Goal: Navigation & Orientation: Find specific page/section

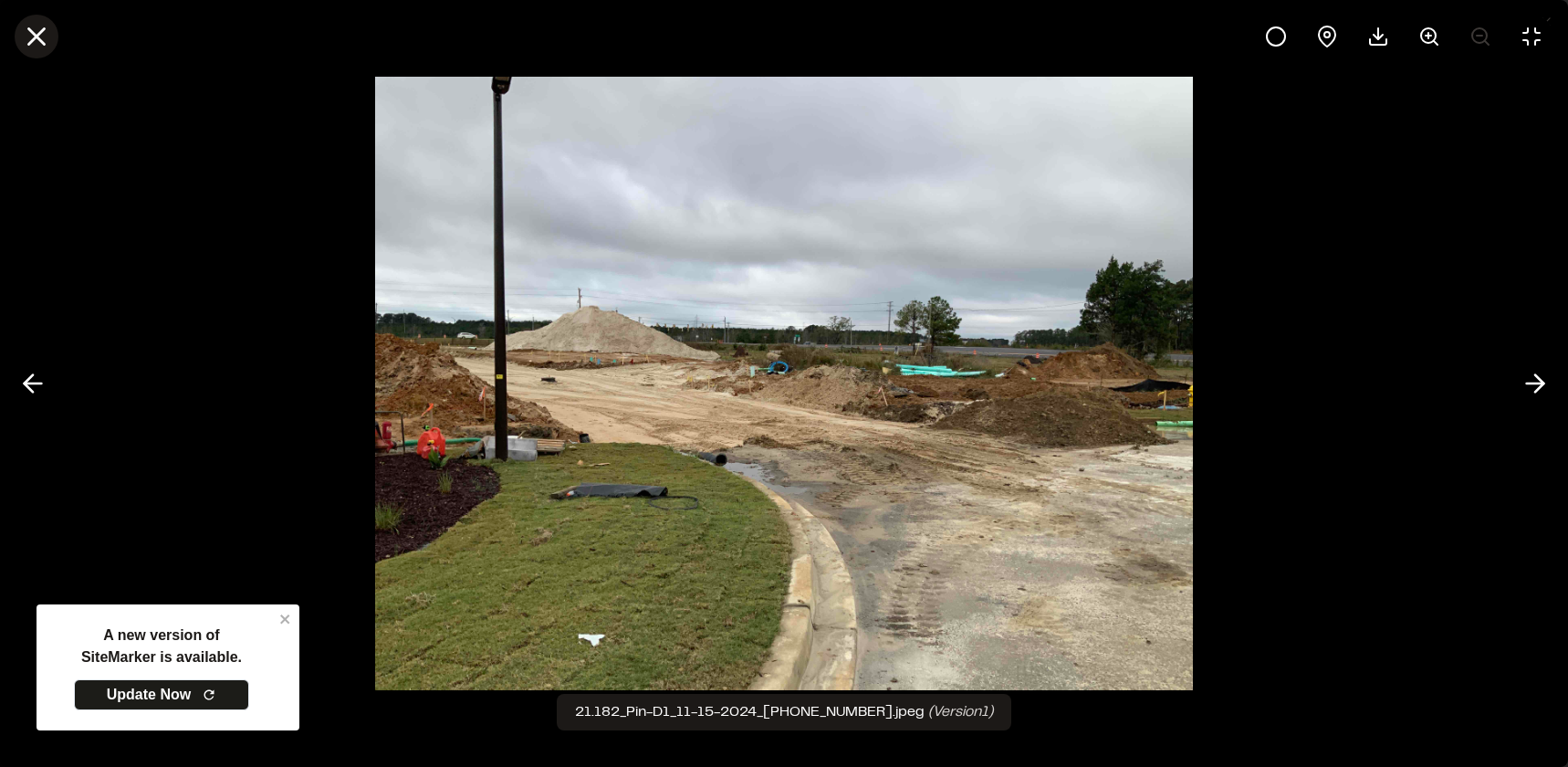
scroll to position [9066, 0]
click at [26, 40] on icon at bounding box center [36, 36] width 31 height 31
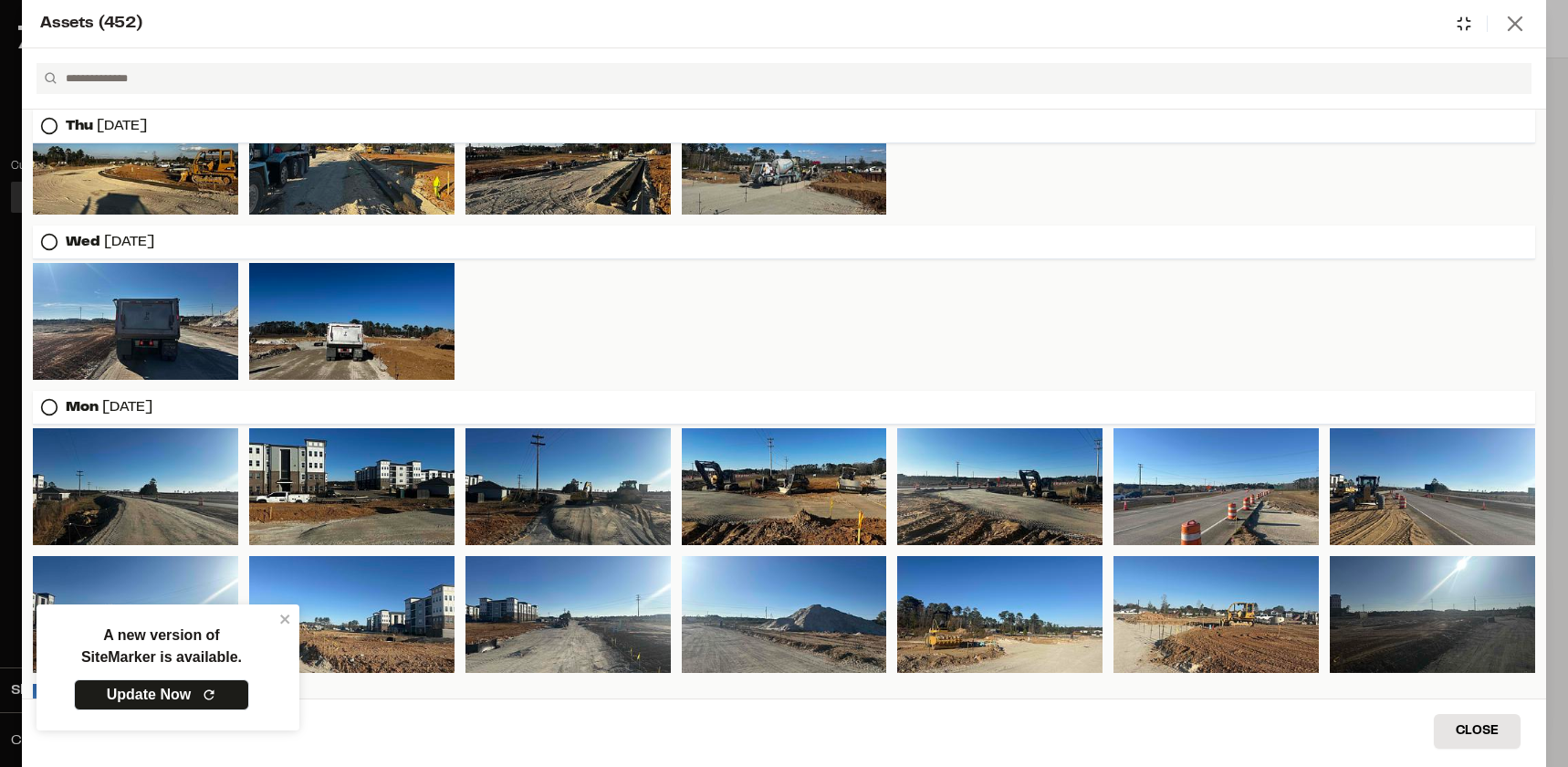
click at [1524, 21] on icon at bounding box center [1516, 24] width 26 height 26
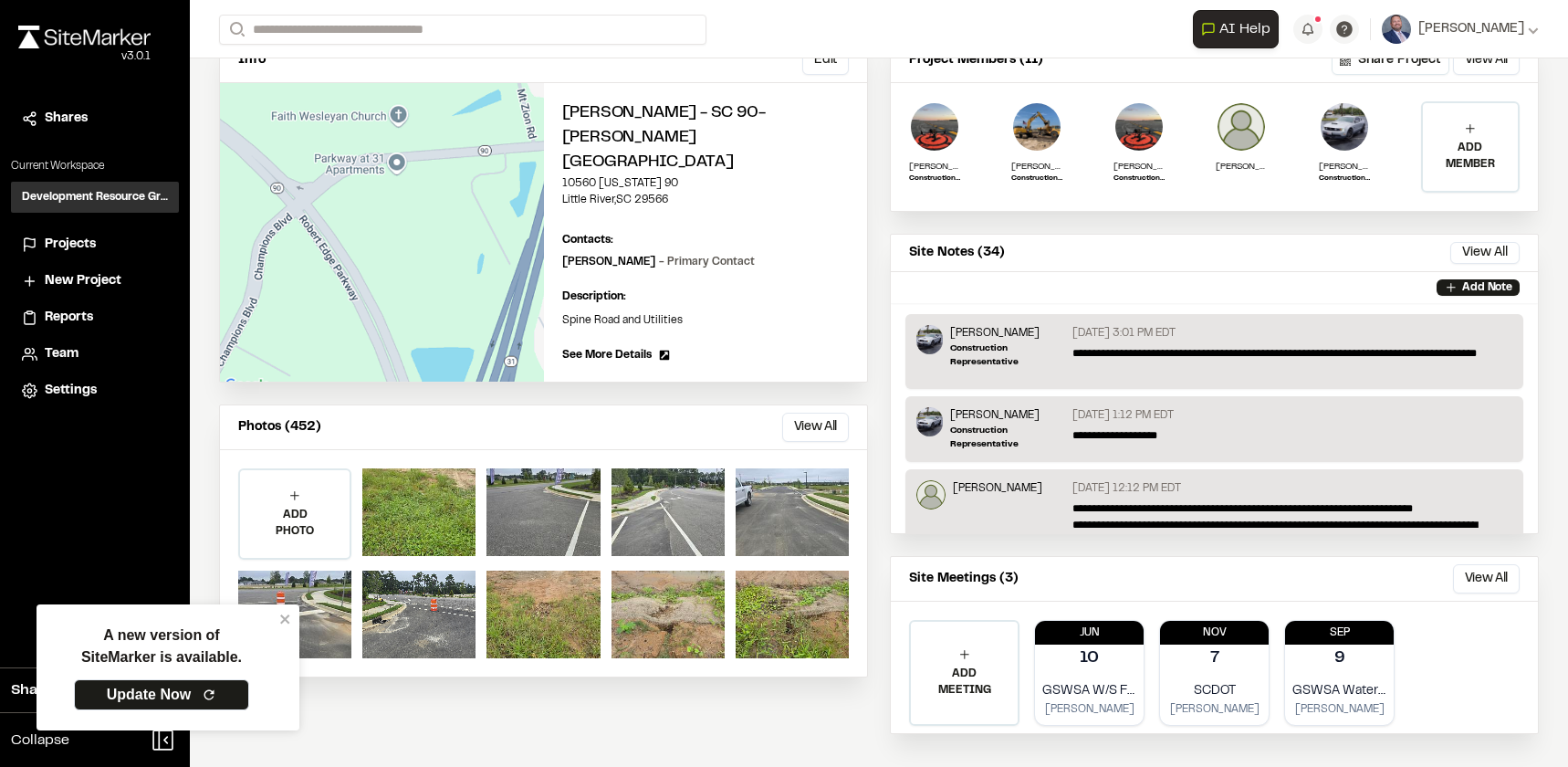
scroll to position [191, 0]
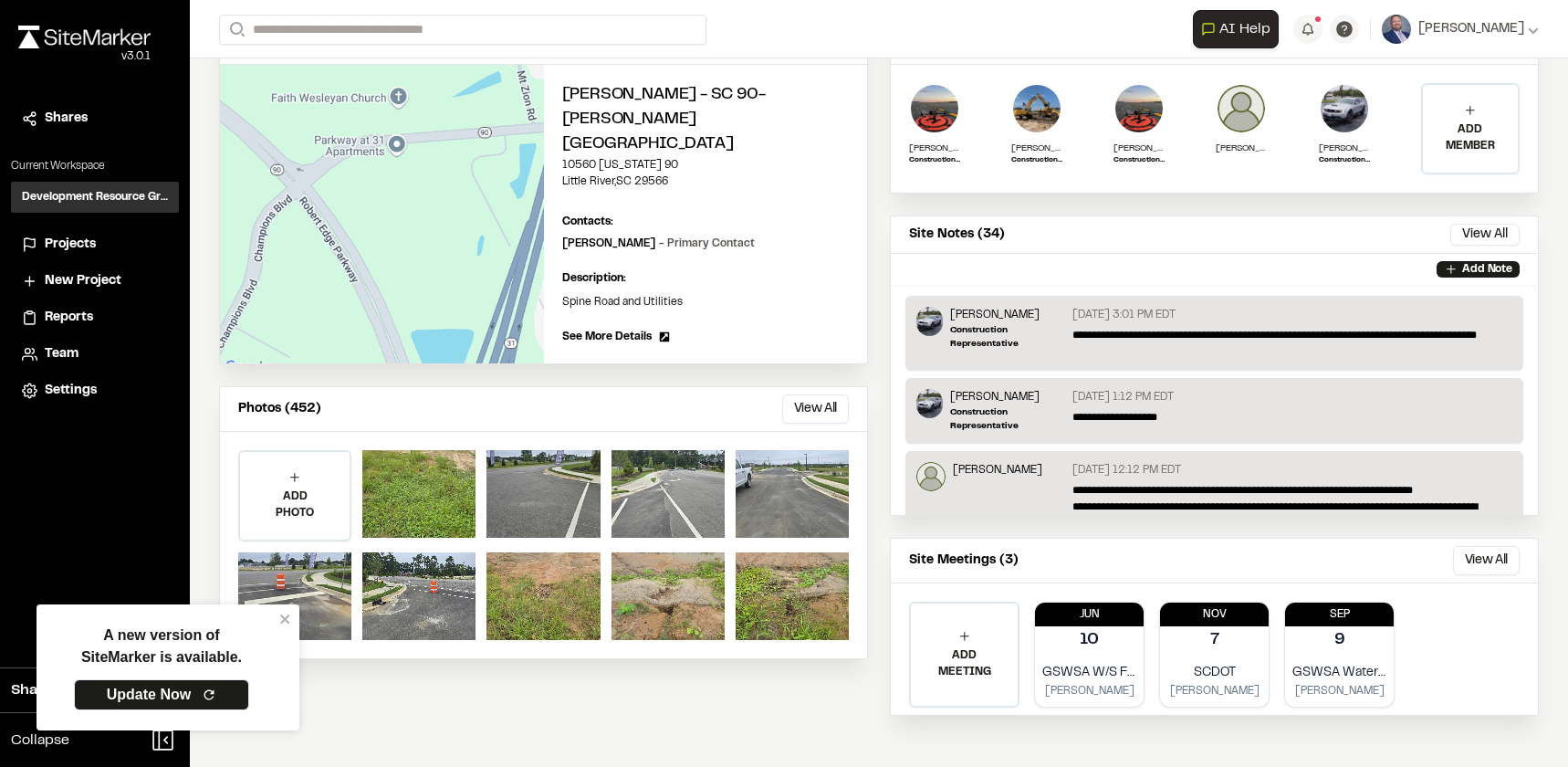
click at [350, 10] on div "**********" at bounding box center [879, 29] width 1320 height 58
click at [344, 30] on input "Search" at bounding box center [462, 30] width 487 height 30
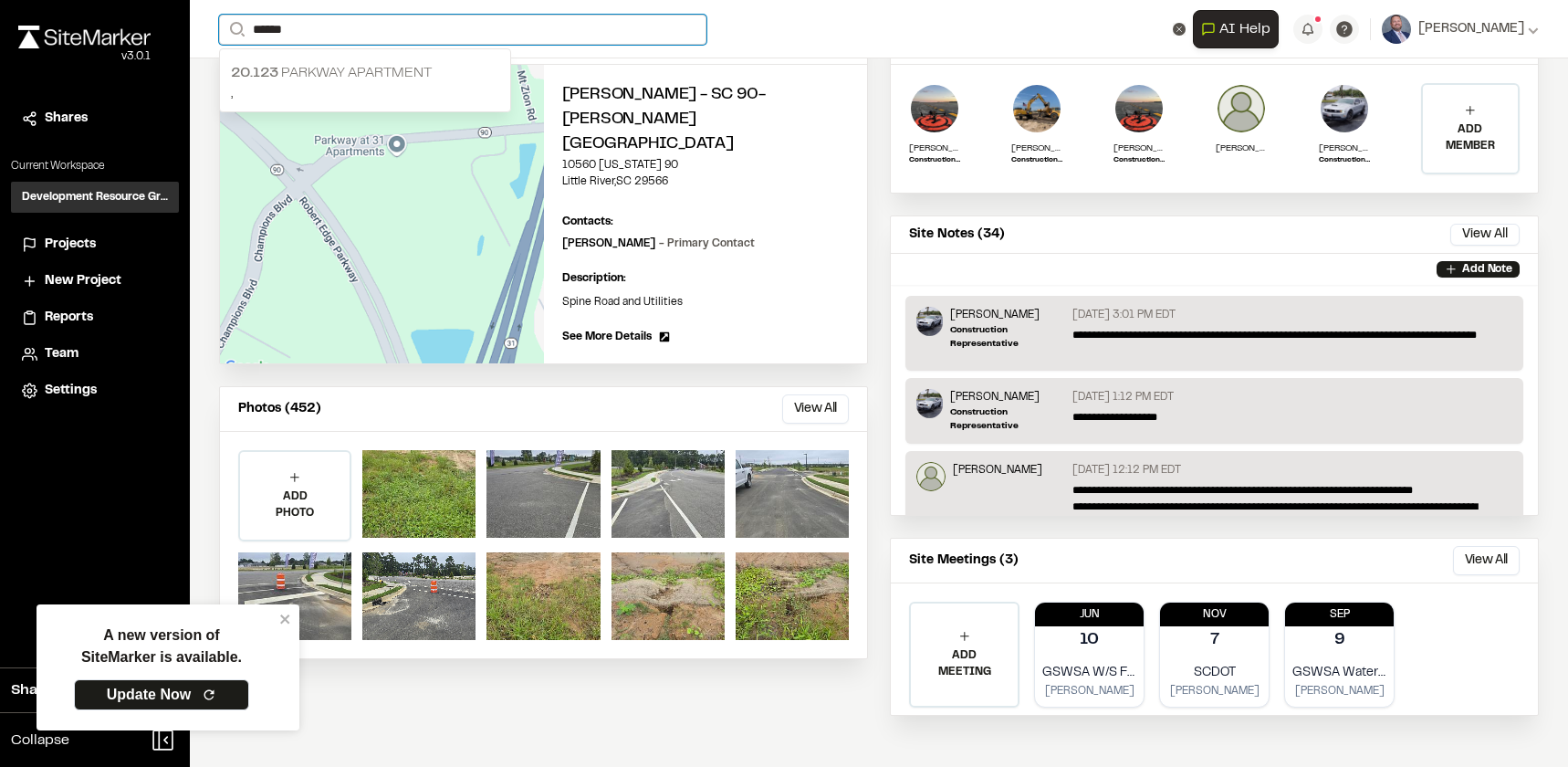
type input "******"
click at [328, 65] on p "[GEOGRAPHIC_DATA]" at bounding box center [366, 73] width 269 height 22
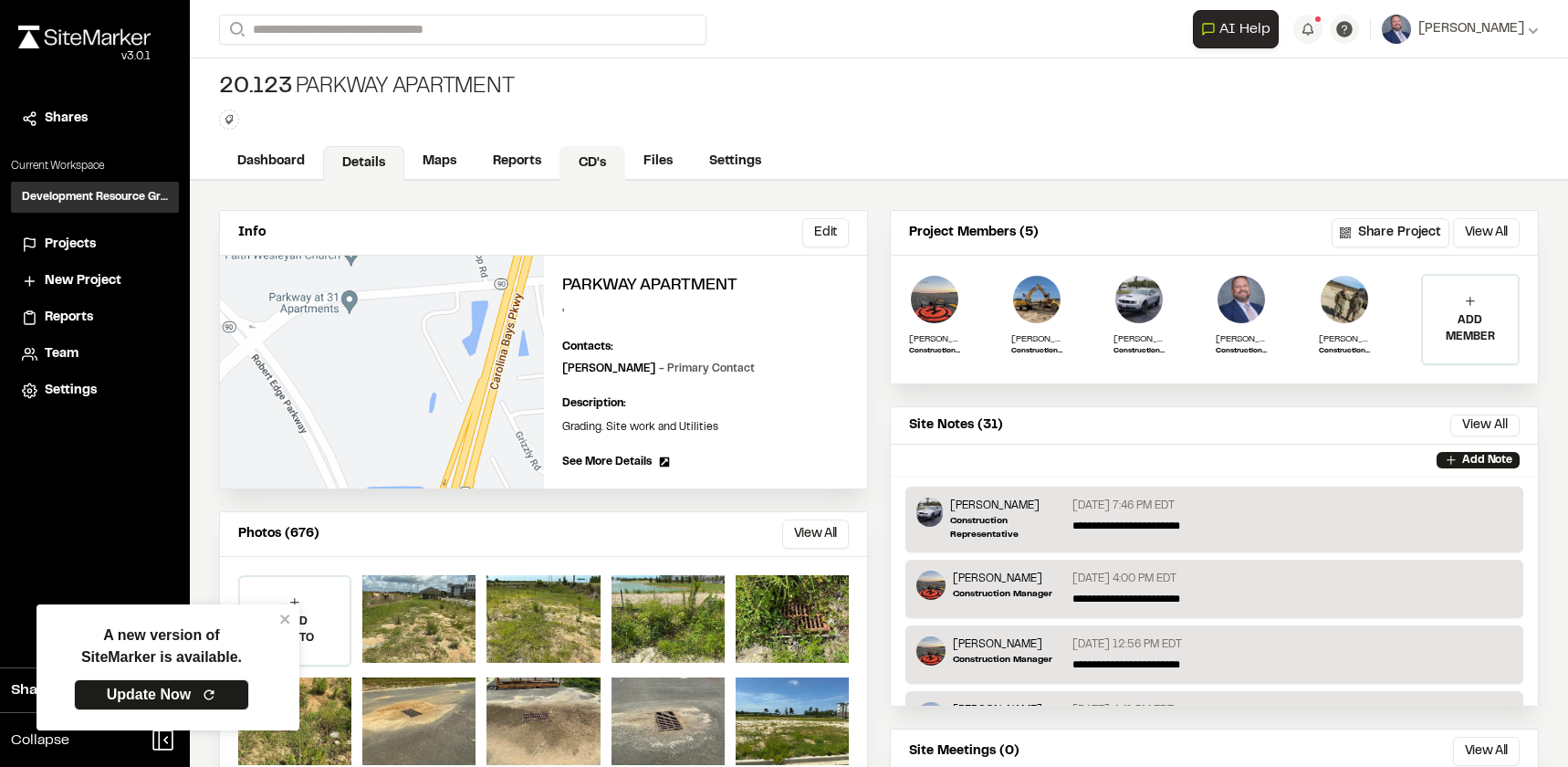
click at [597, 169] on link "CD's" at bounding box center [592, 163] width 66 height 35
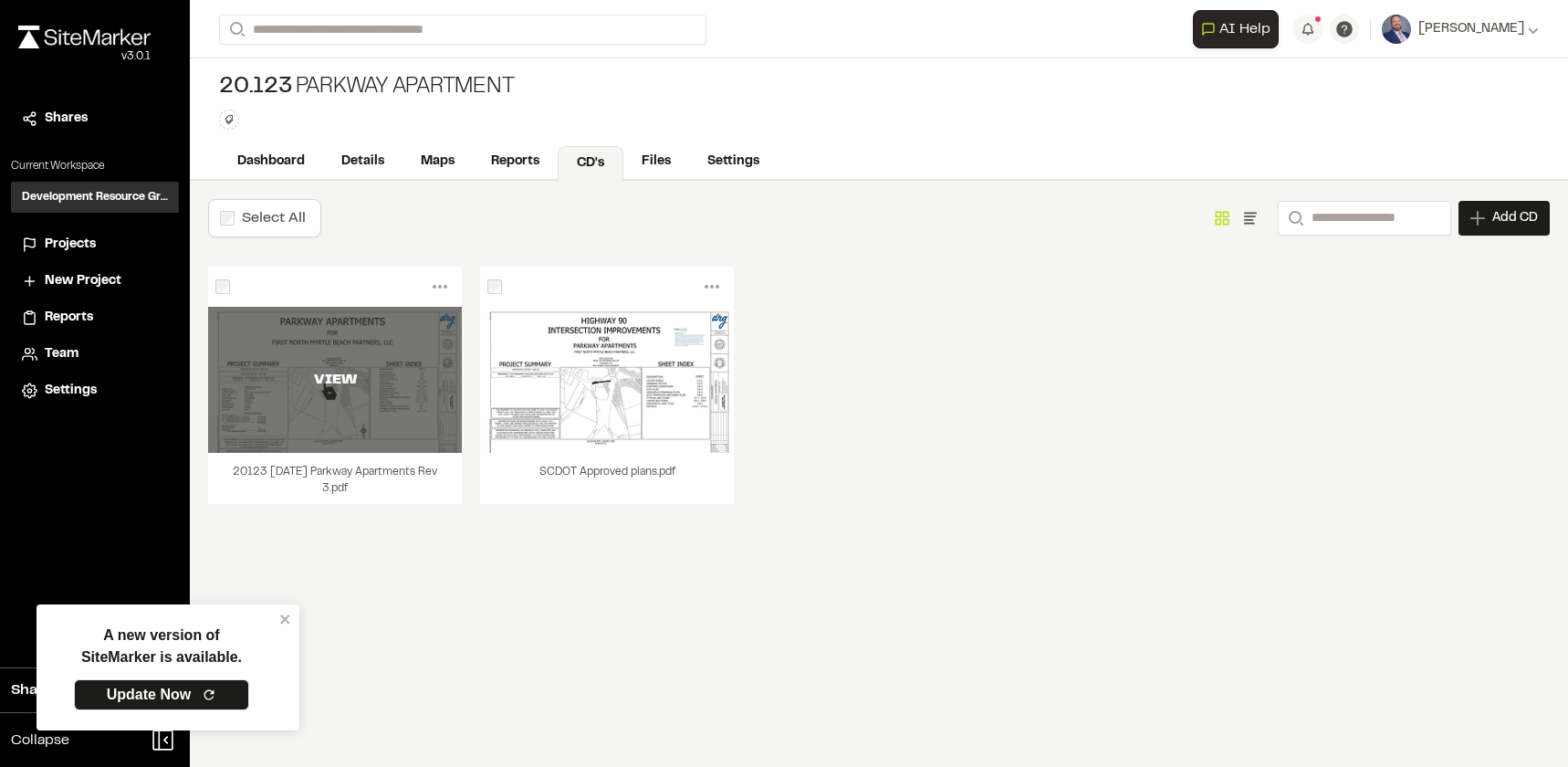
click at [322, 366] on div "VIEW" at bounding box center [335, 380] width 254 height 146
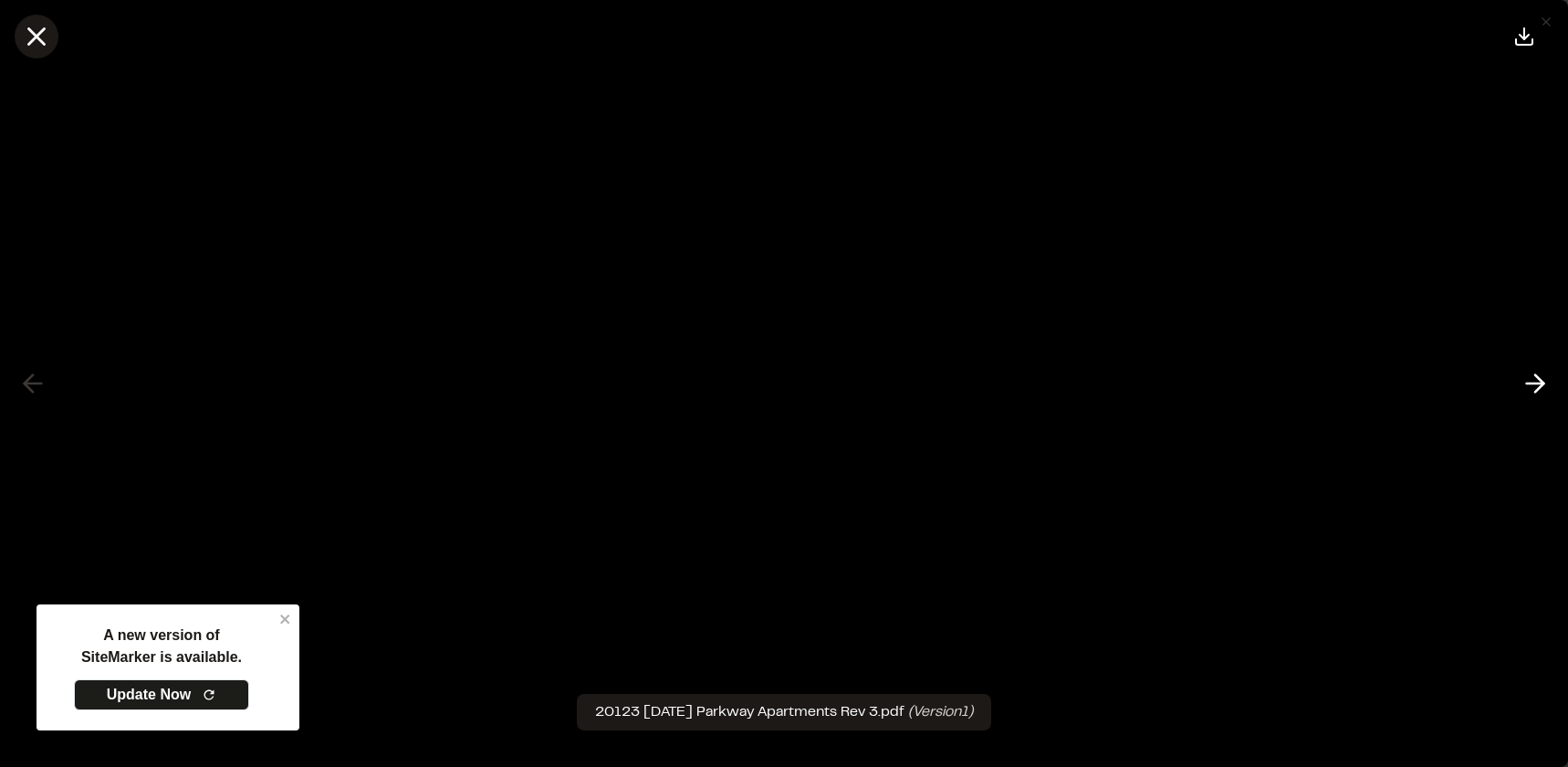
drag, startPoint x: 46, startPoint y: 41, endPoint x: 59, endPoint y: 85, distance: 45.9
click at [48, 40] on icon at bounding box center [36, 36] width 31 height 31
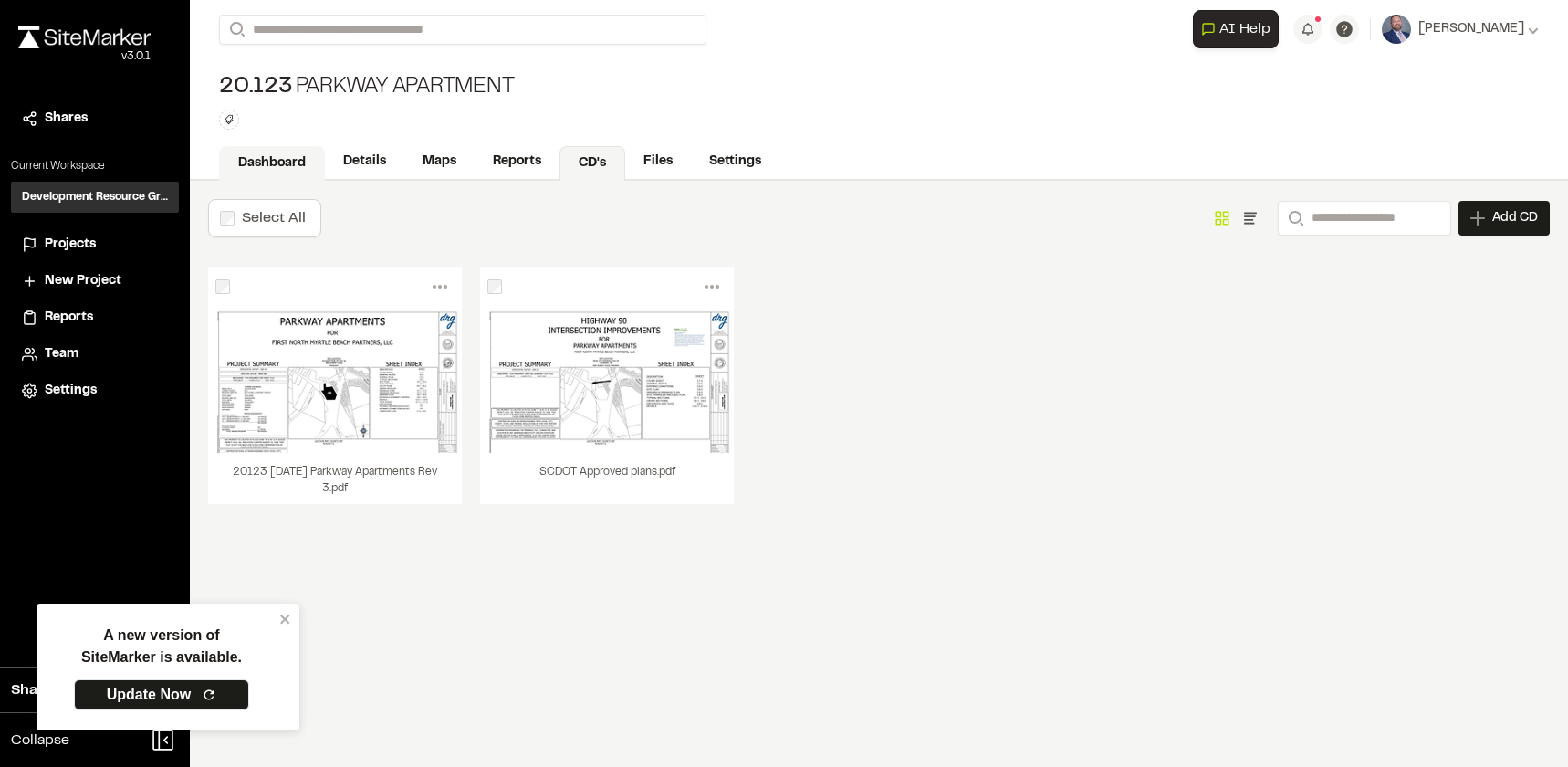
click at [279, 159] on link "Dashboard" at bounding box center [272, 163] width 106 height 35
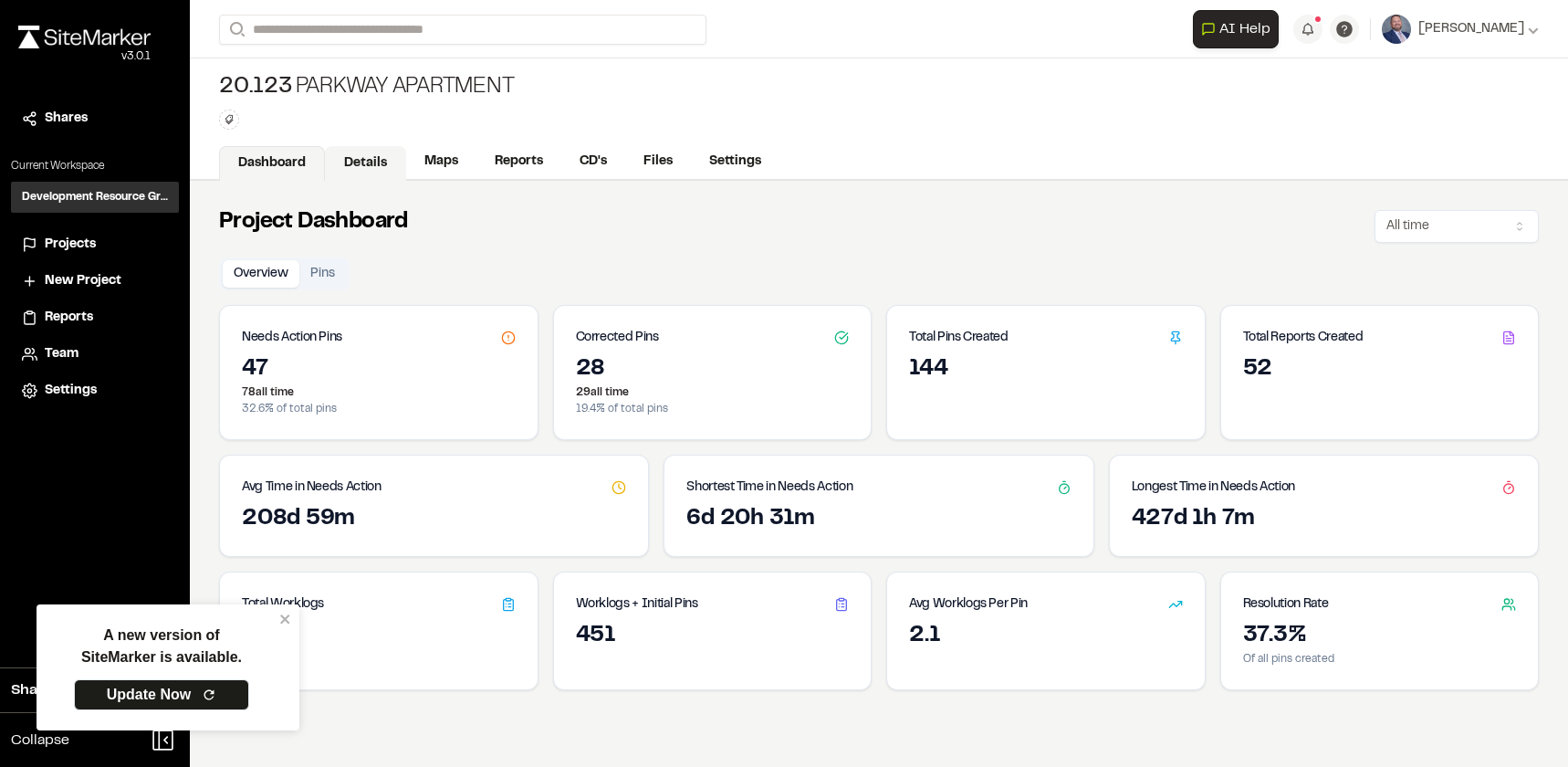
click at [388, 156] on link "Details" at bounding box center [366, 163] width 81 height 35
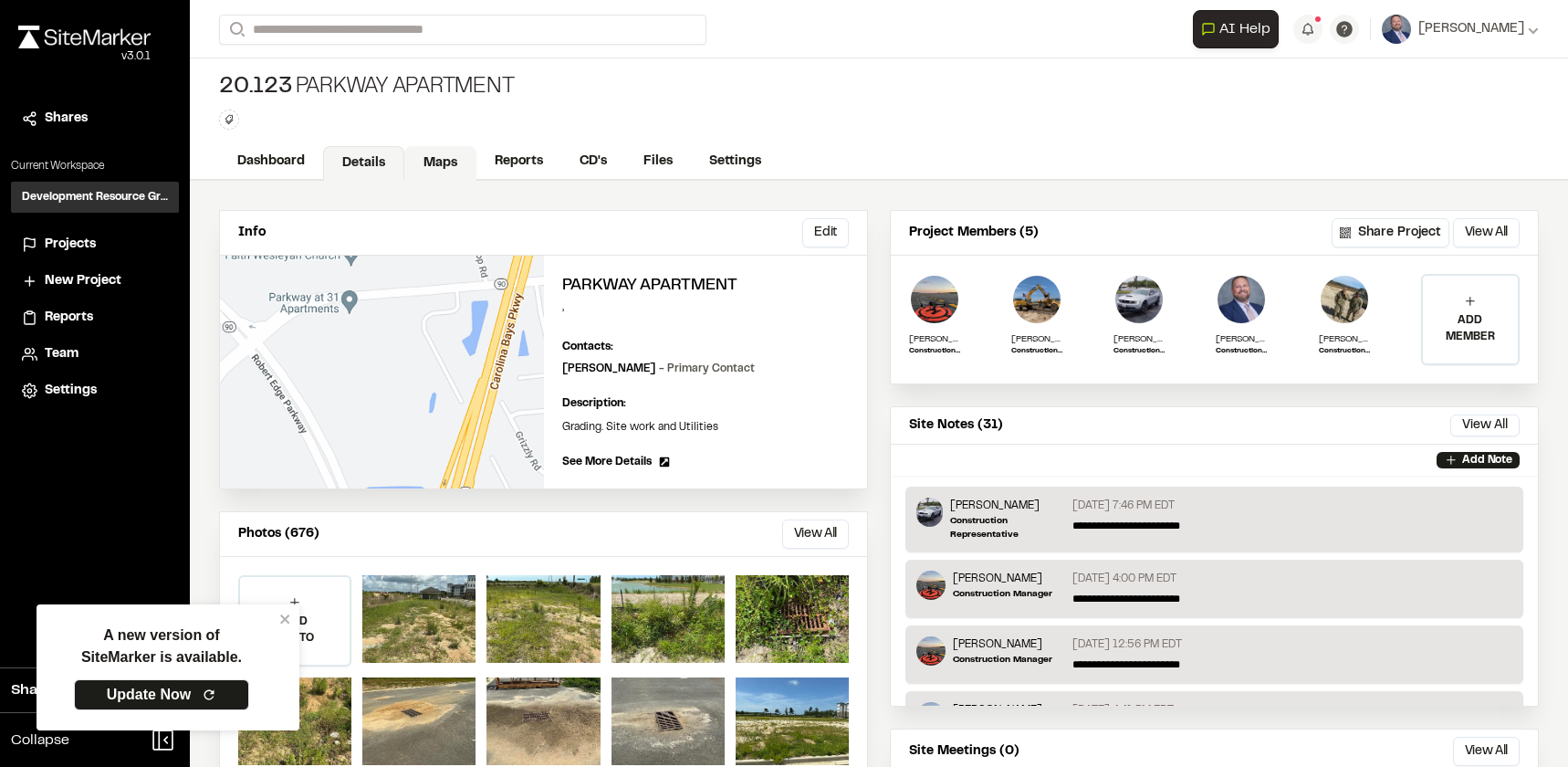
click at [424, 160] on link "Maps" at bounding box center [440, 163] width 72 height 35
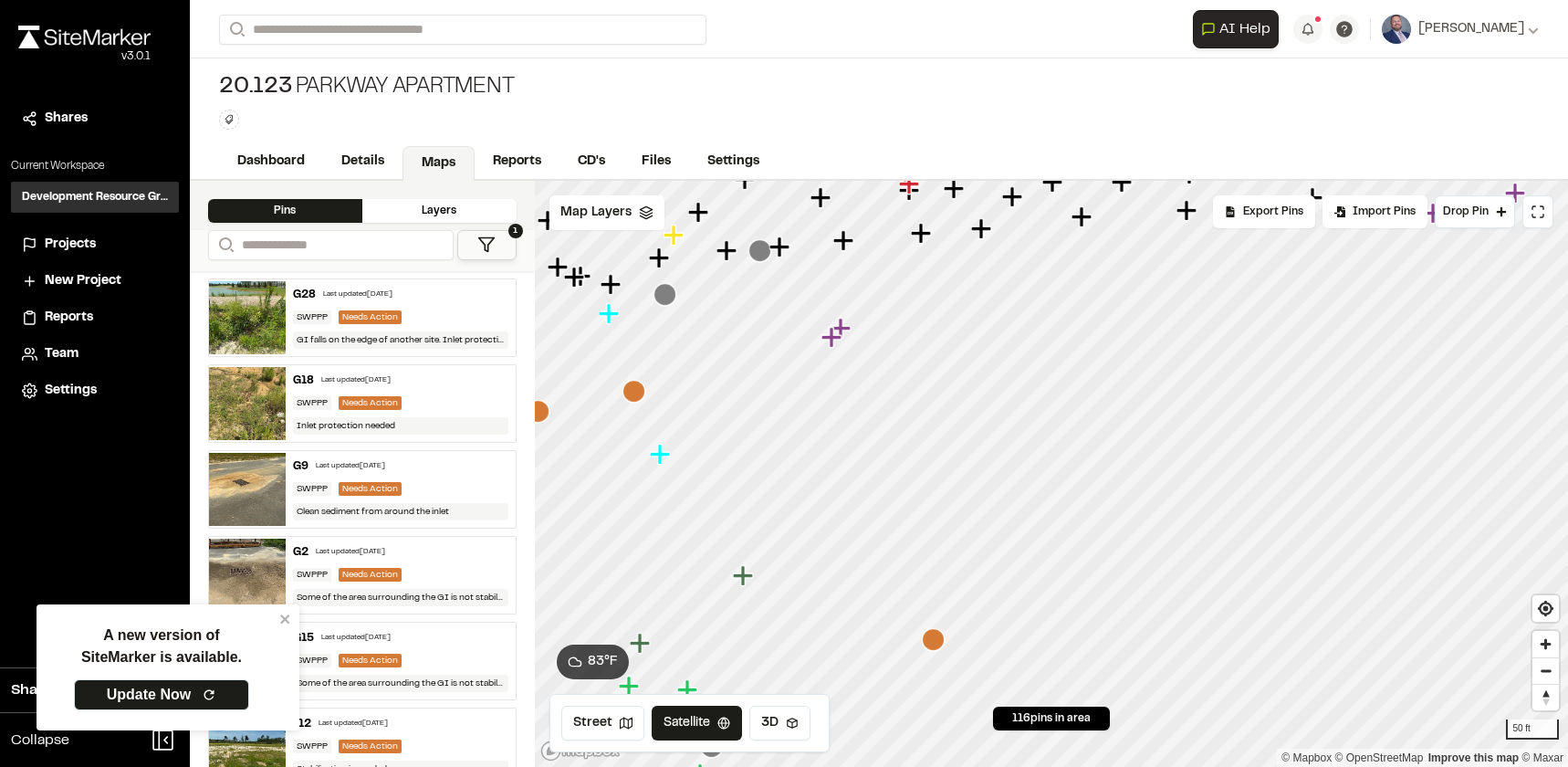
click at [831, 345] on icon "Map marker" at bounding box center [831, 337] width 20 height 20
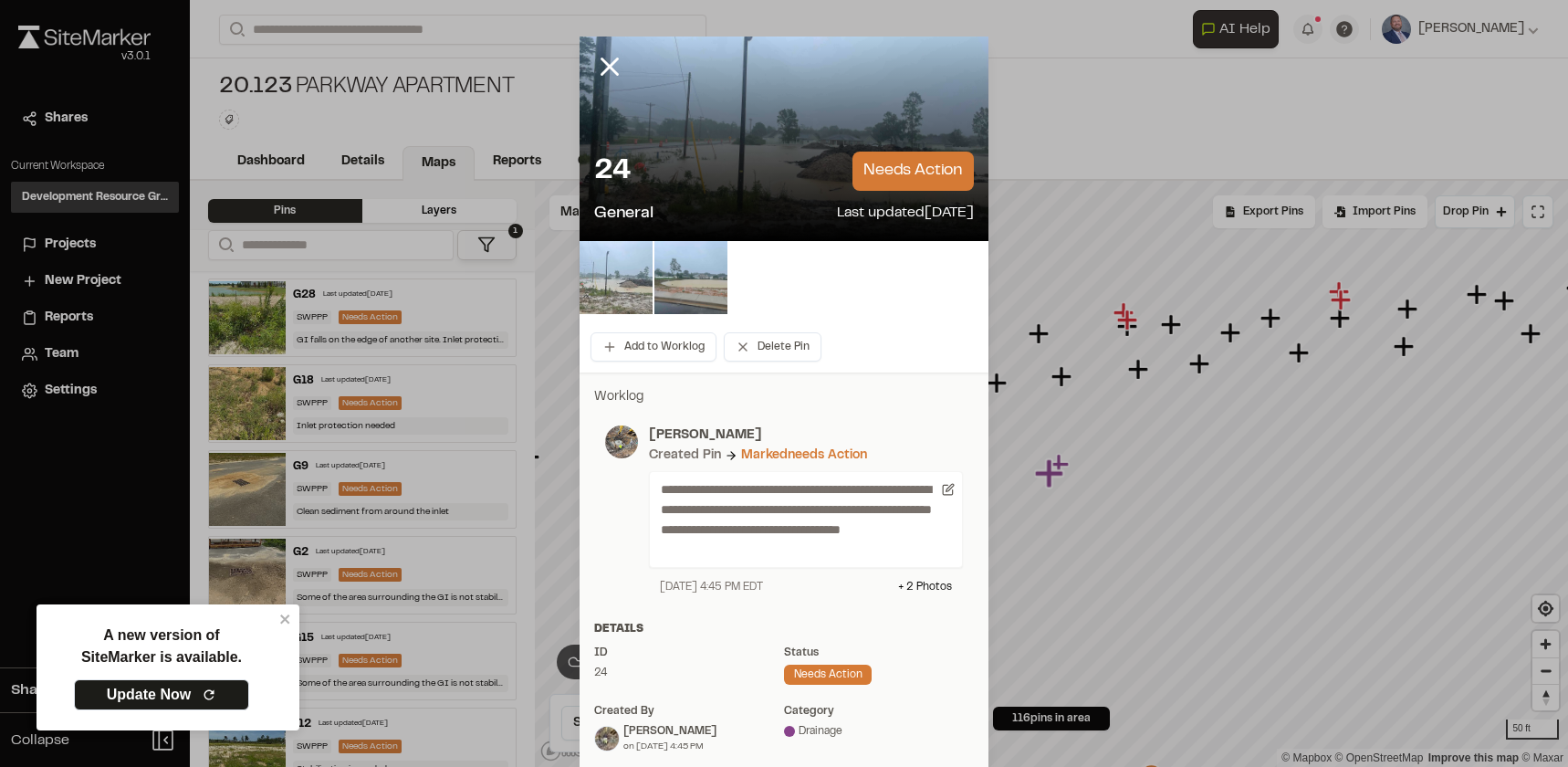
click at [619, 292] on img at bounding box center [617, 278] width 73 height 73
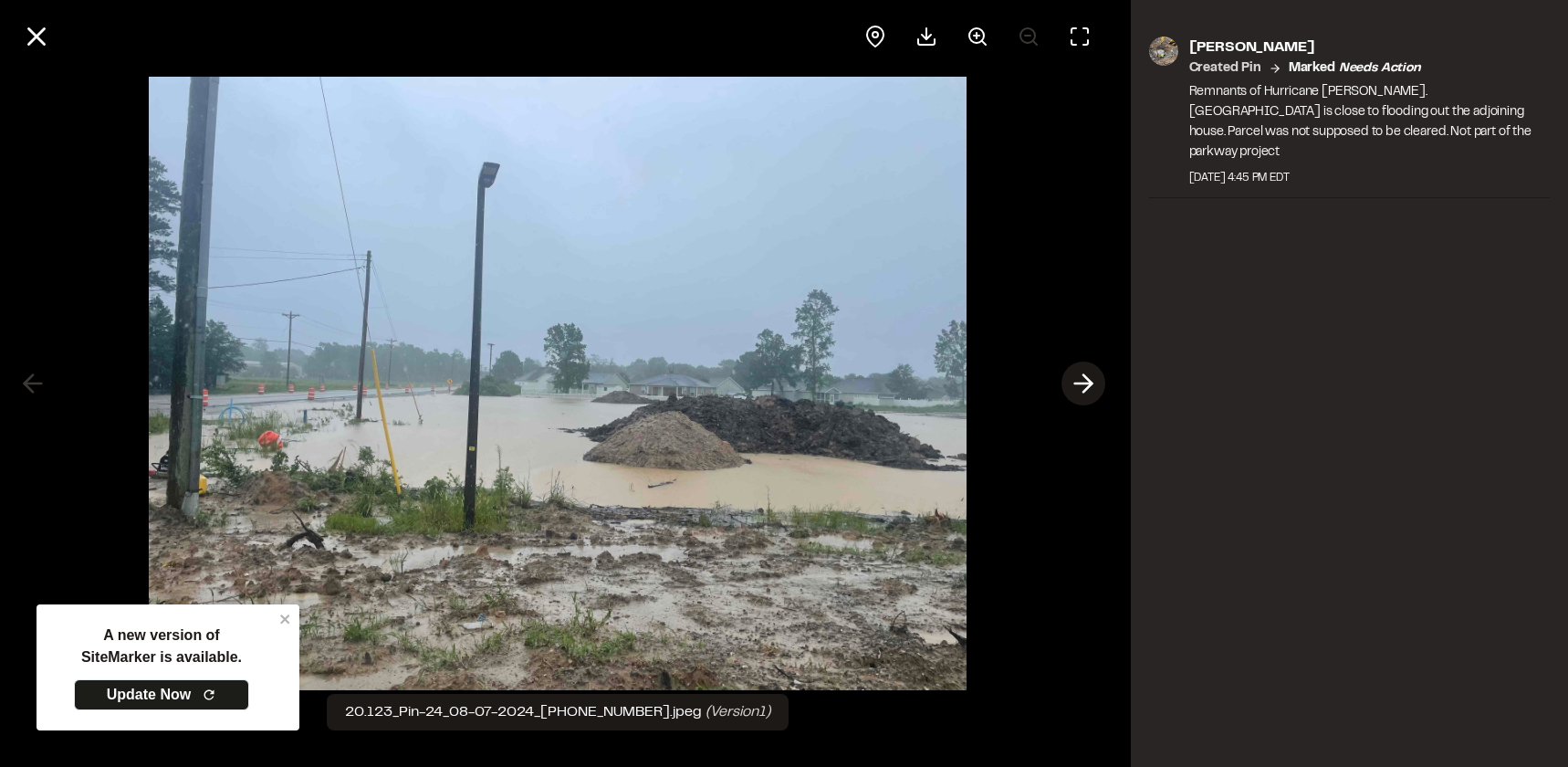
click at [1080, 381] on icon at bounding box center [1084, 383] width 30 height 31
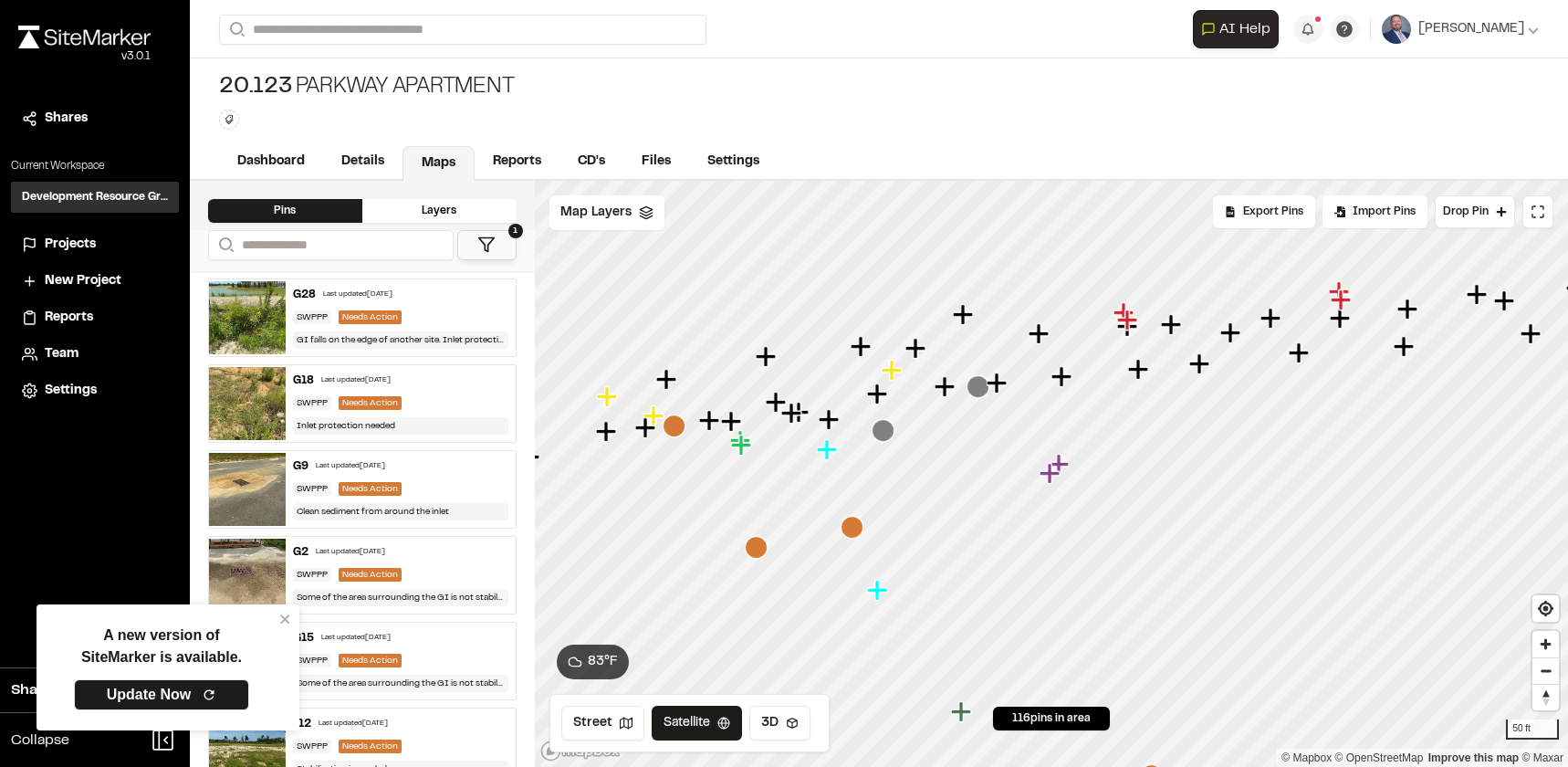
click at [881, 436] on icon "Map marker" at bounding box center [882, 430] width 23 height 23
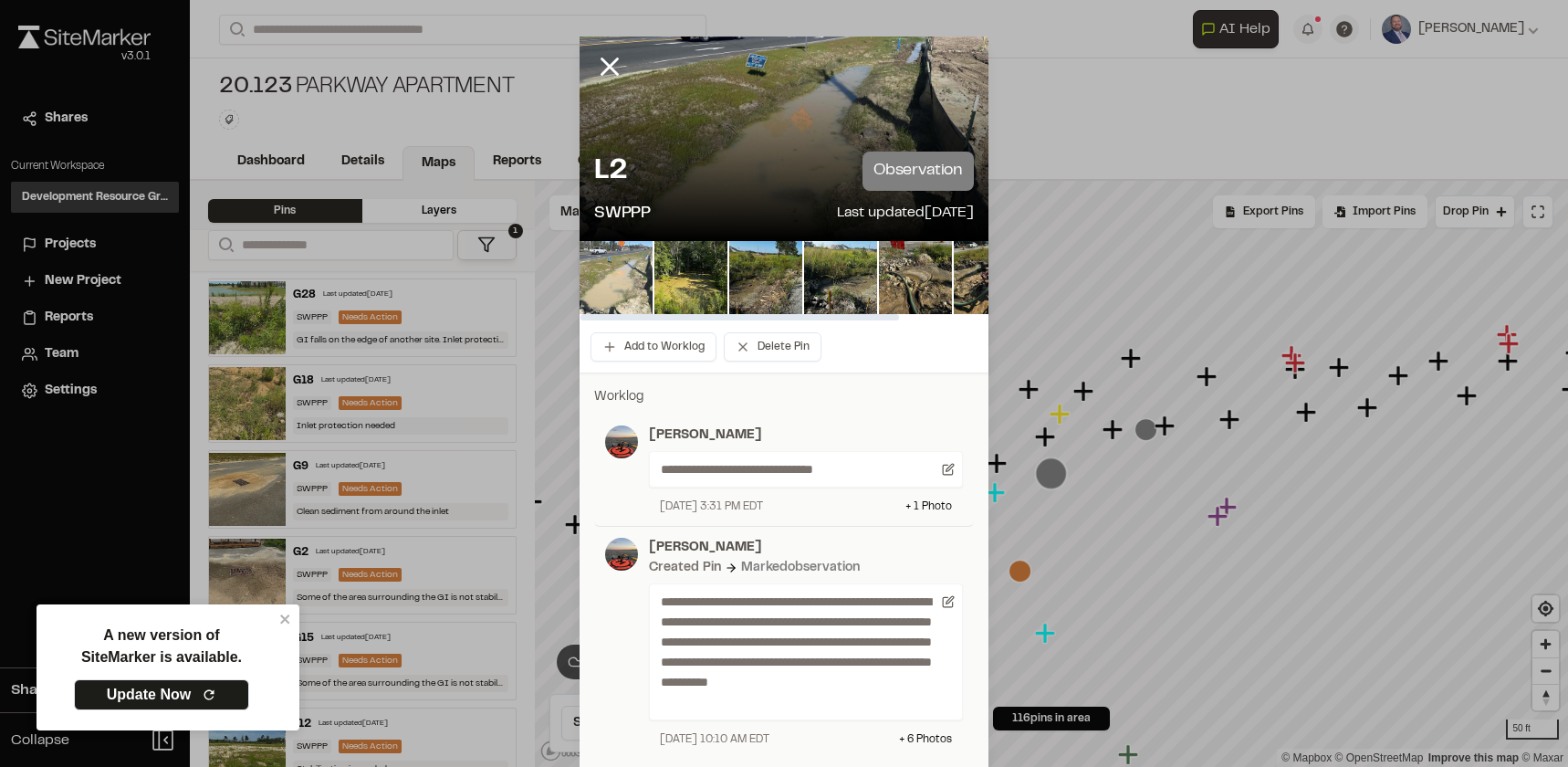
click at [610, 285] on img at bounding box center [617, 278] width 73 height 73
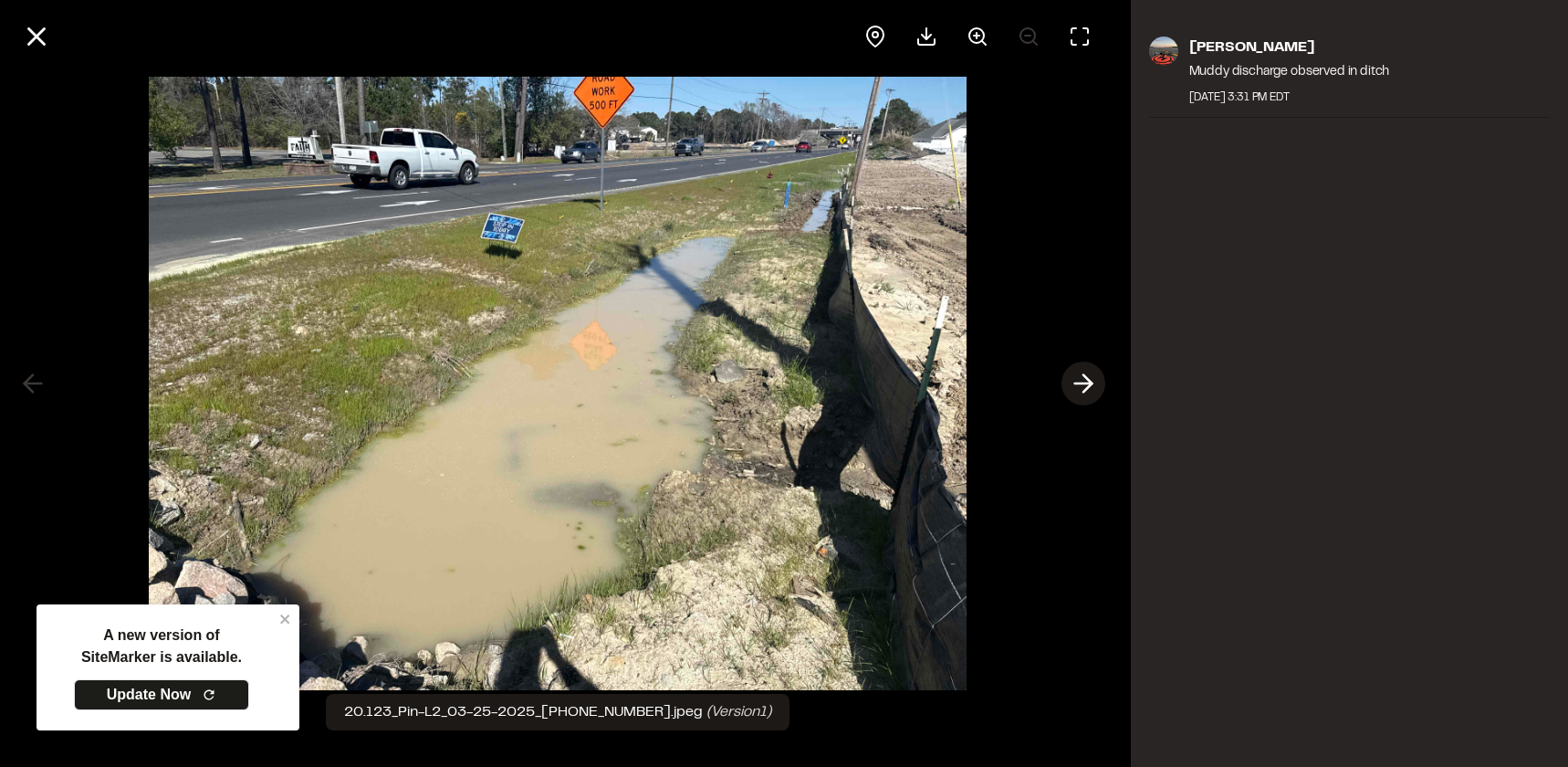
click at [1075, 380] on icon at bounding box center [1084, 383] width 30 height 31
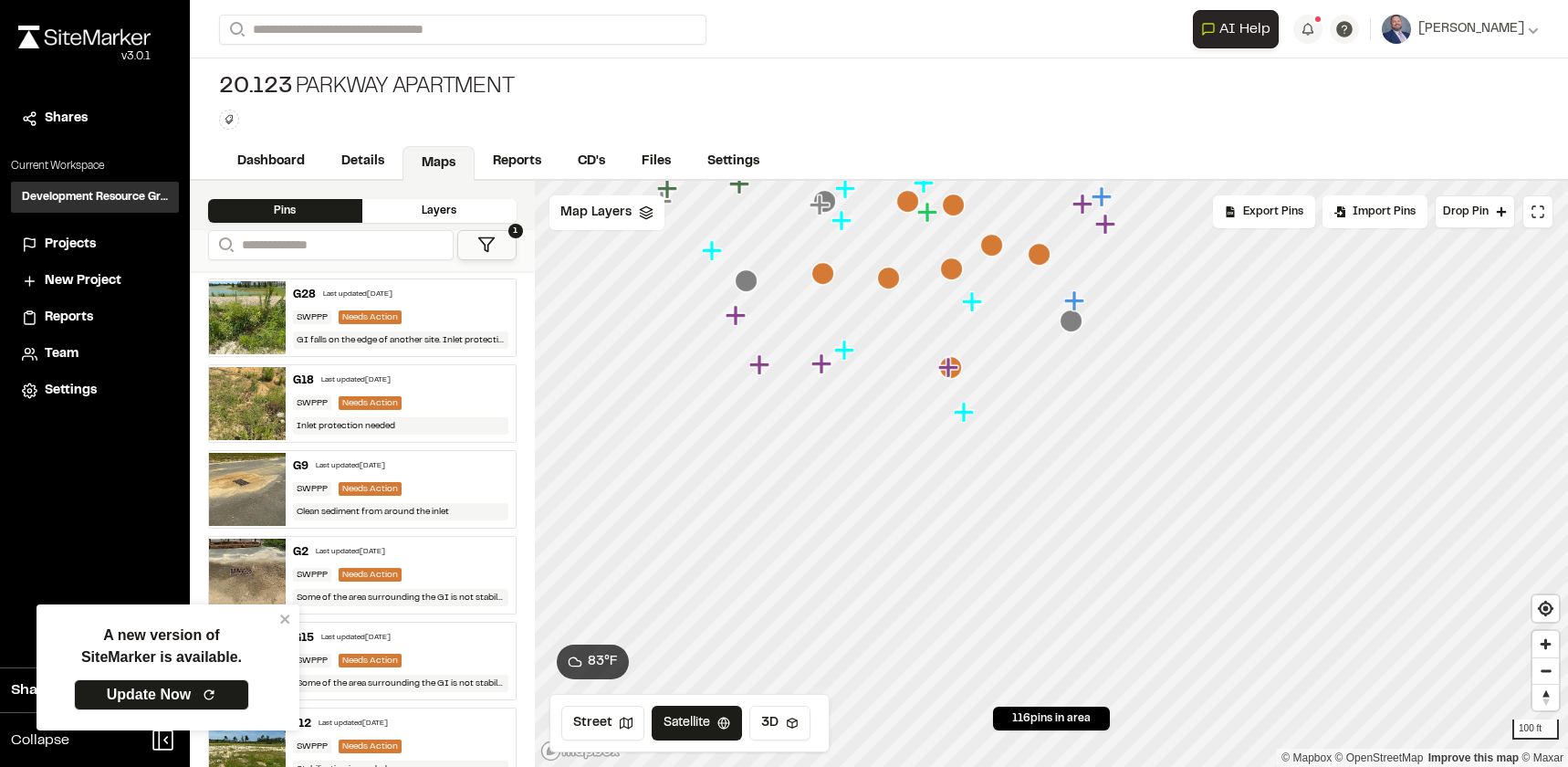
click at [967, 420] on icon "Map marker" at bounding box center [965, 413] width 24 height 24
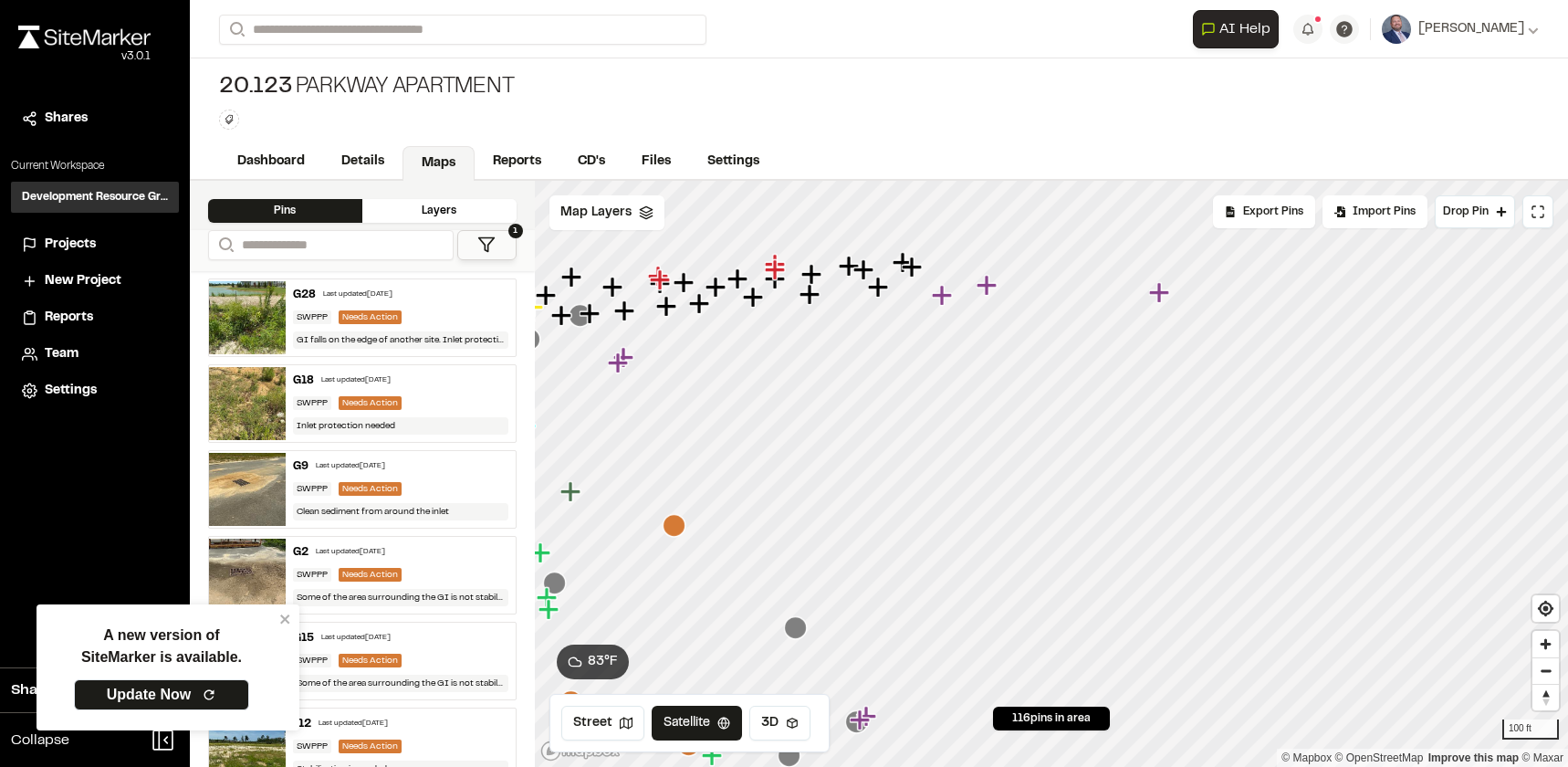
click at [410, 199] on div "Layers" at bounding box center [440, 211] width 154 height 24
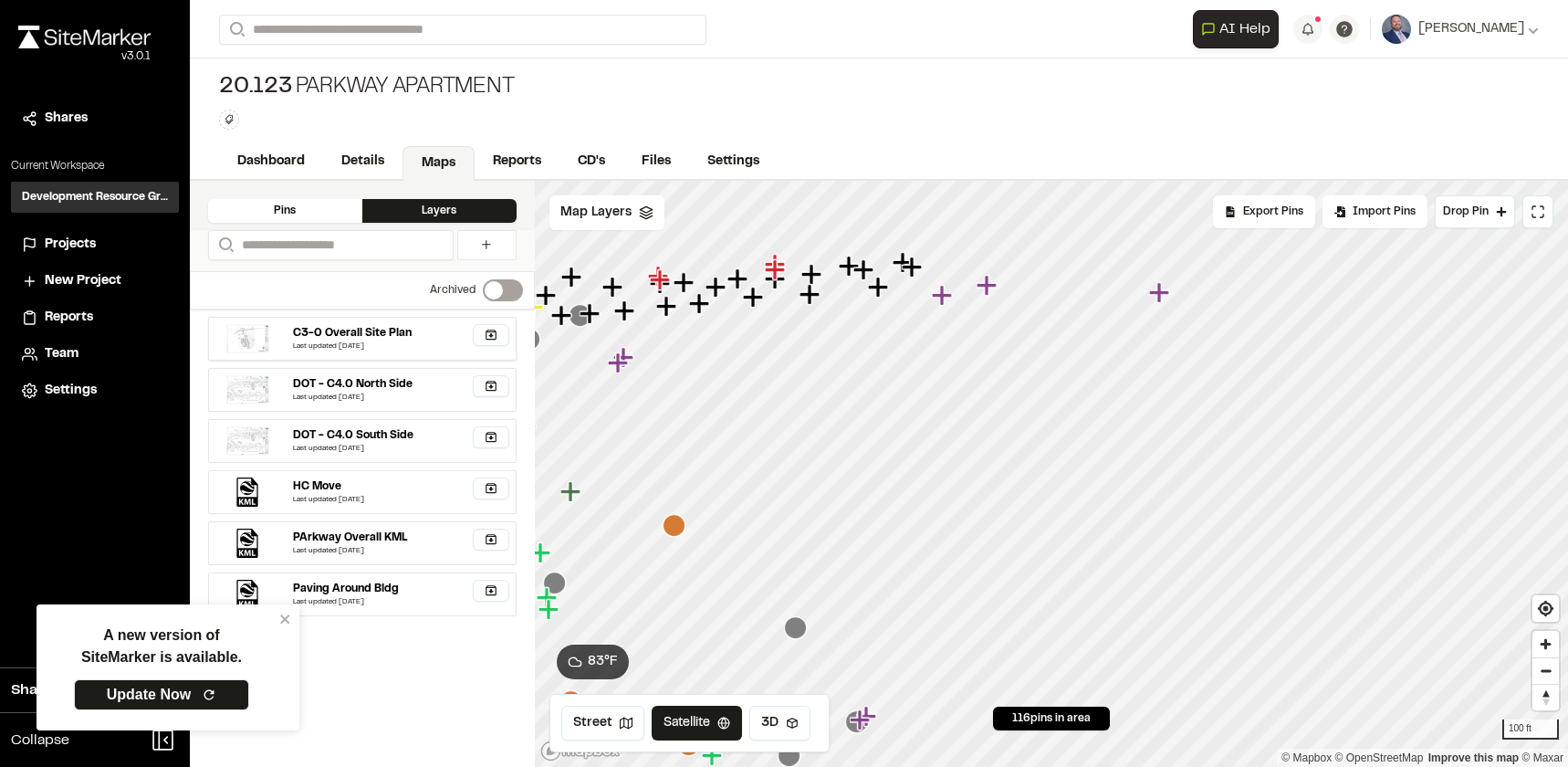
click at [390, 325] on div "C3-0 Overall Site Plan" at bounding box center [353, 333] width 119 height 17
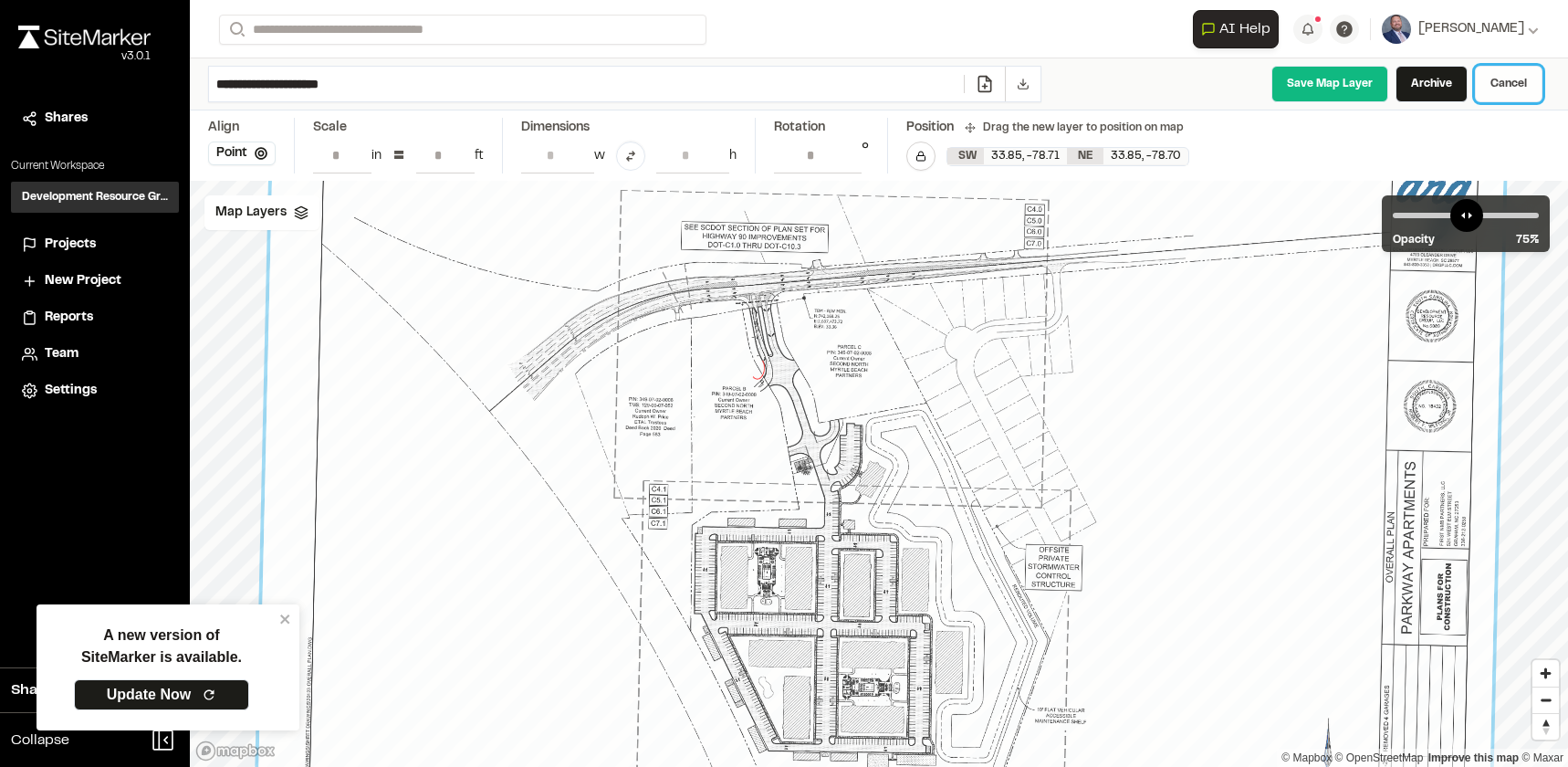
click at [1499, 100] on link "Cancel" at bounding box center [1509, 84] width 67 height 37
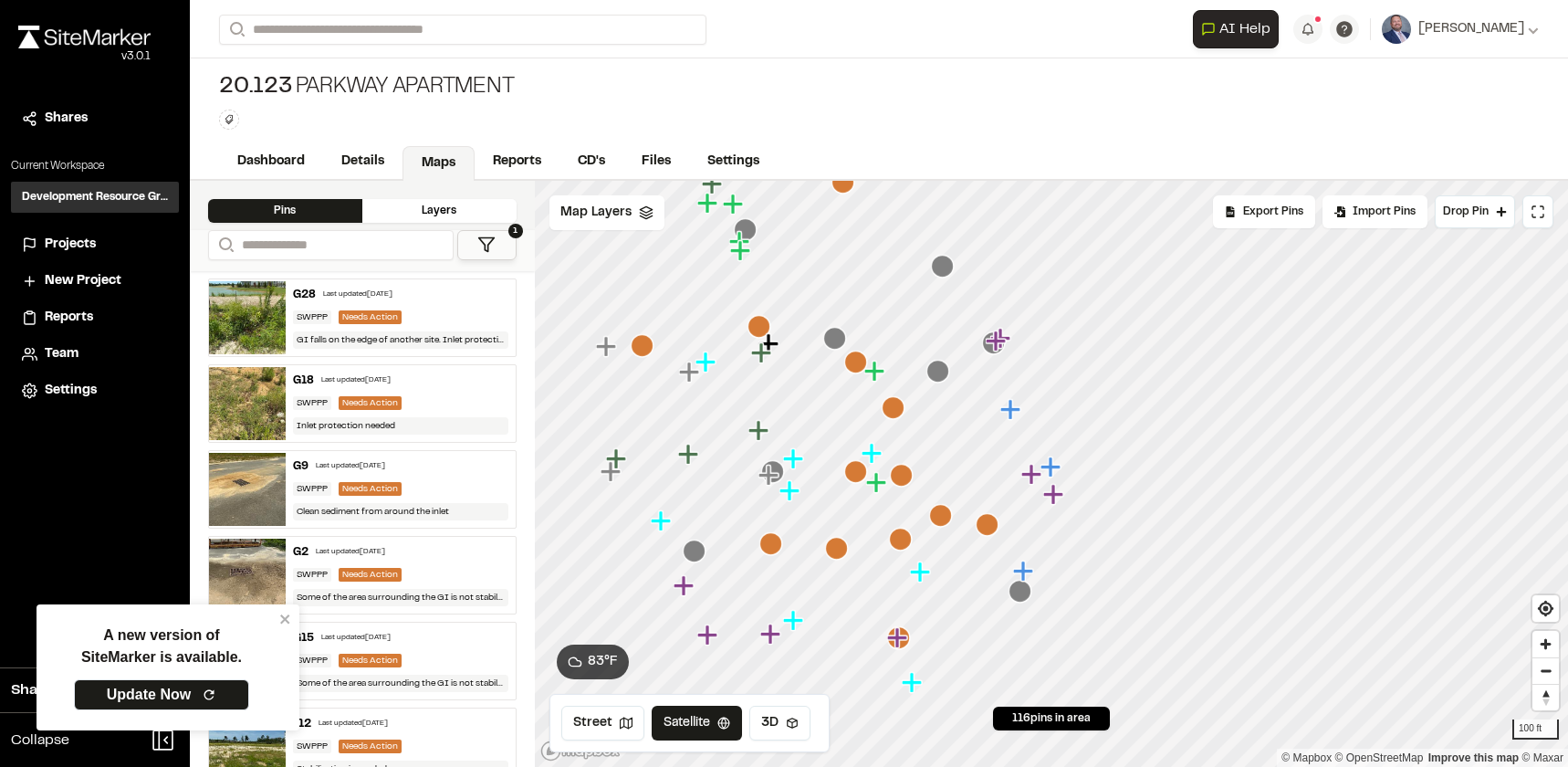
click at [873, 181] on div at bounding box center [1051, 181] width 1034 height 0
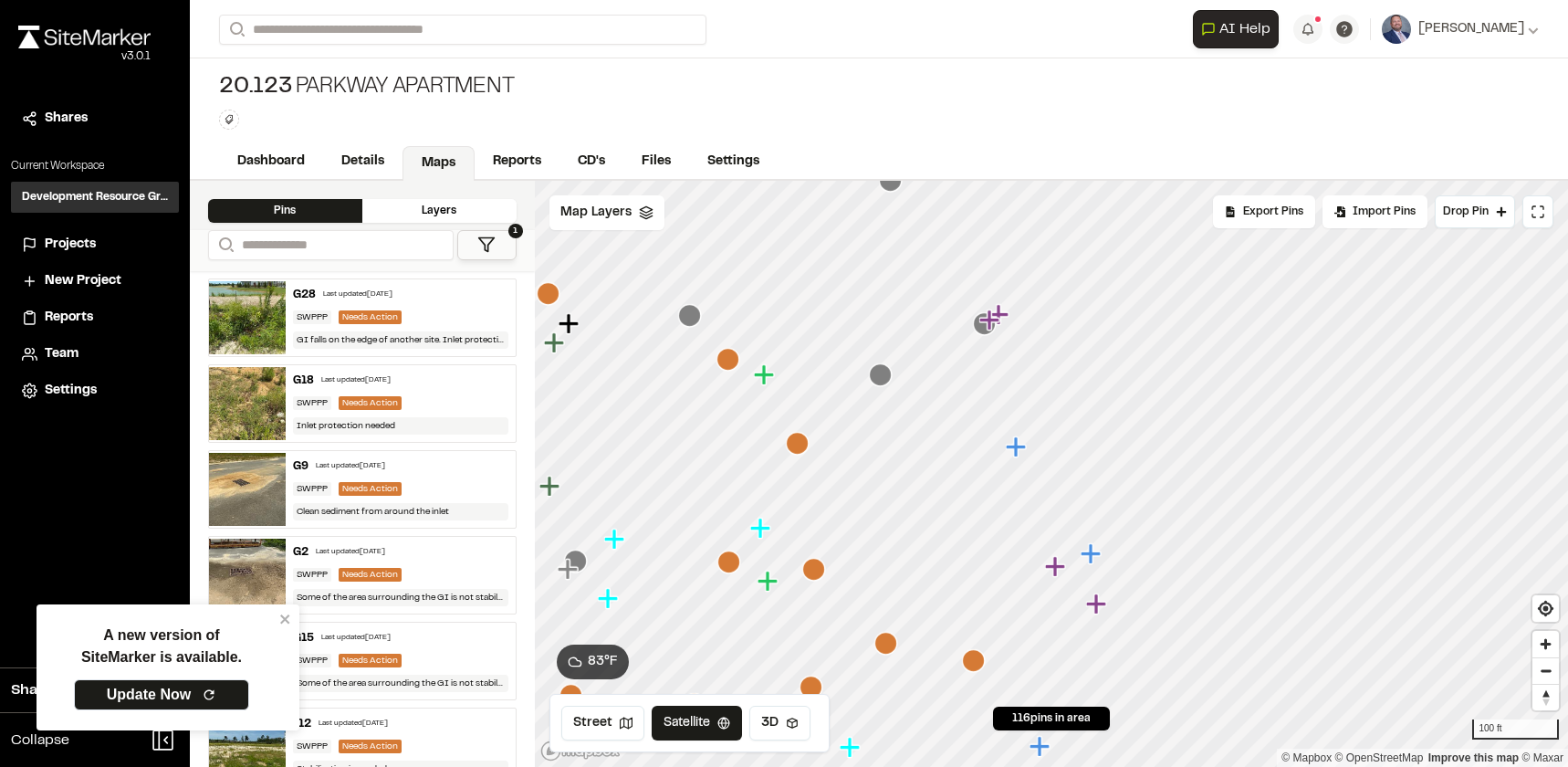
click at [995, 321] on icon "Map marker" at bounding box center [988, 319] width 20 height 20
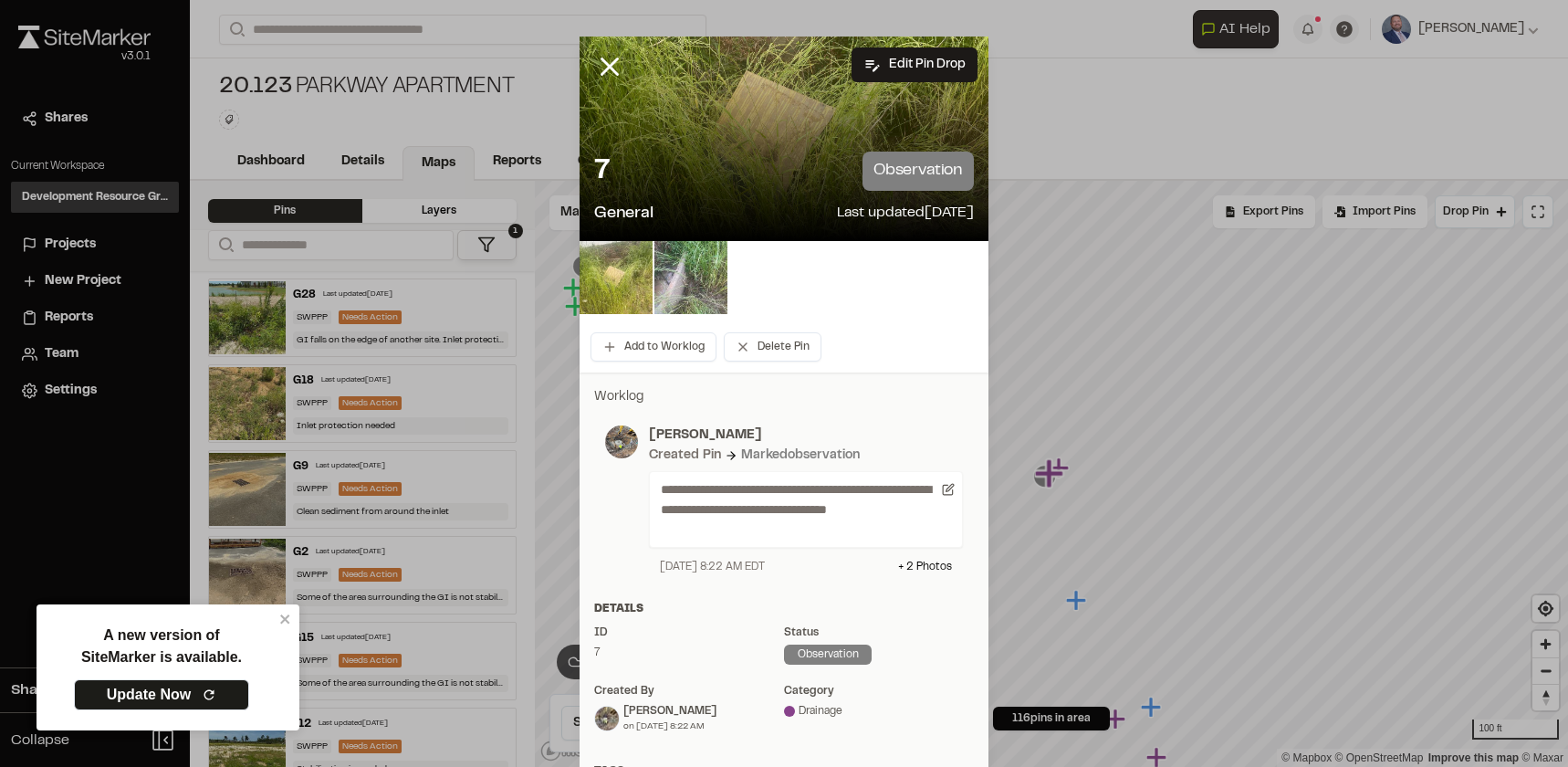
click at [580, 257] on img at bounding box center [617, 278] width 73 height 73
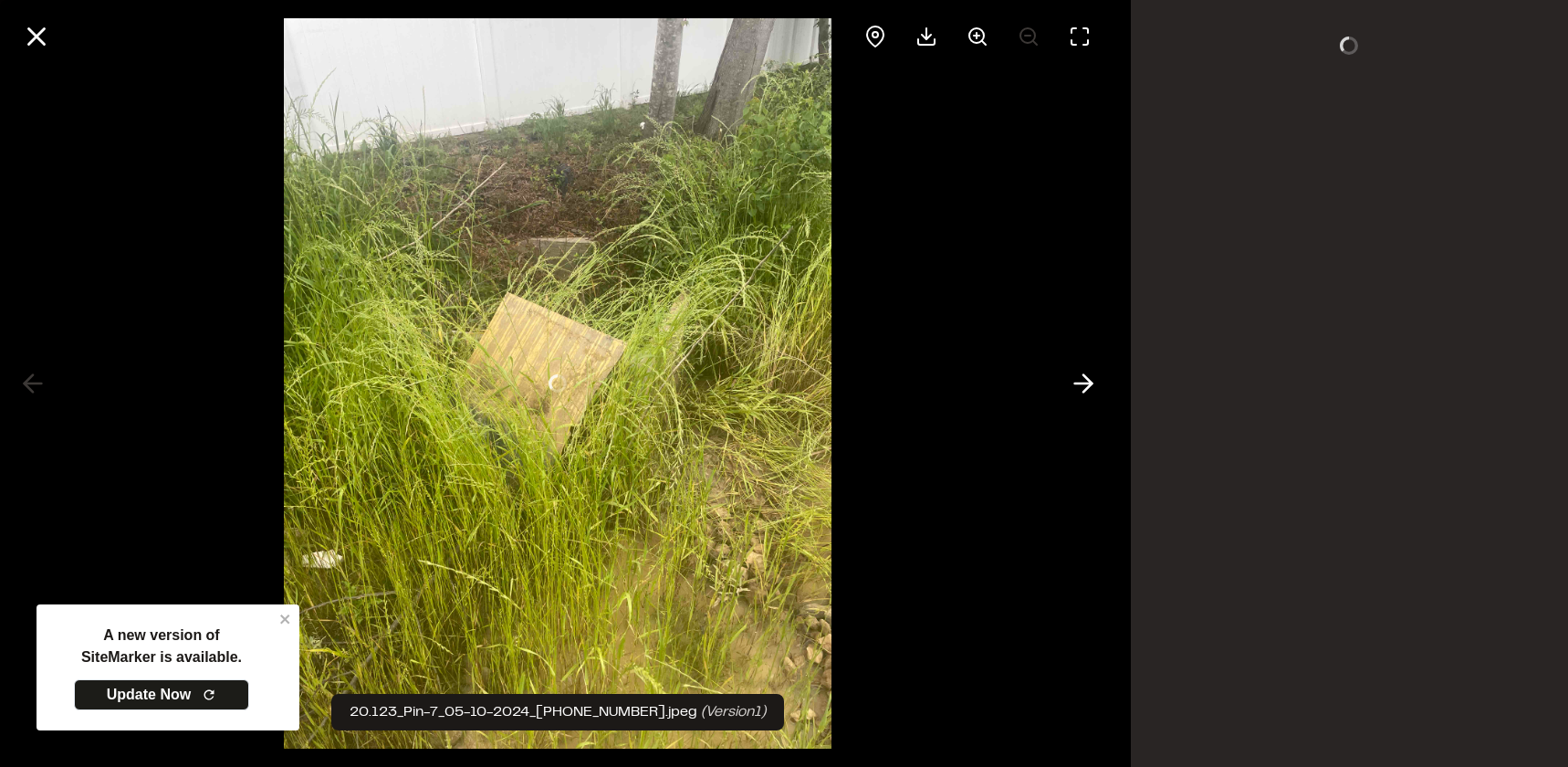
click at [678, 276] on div at bounding box center [558, 384] width 1116 height 767
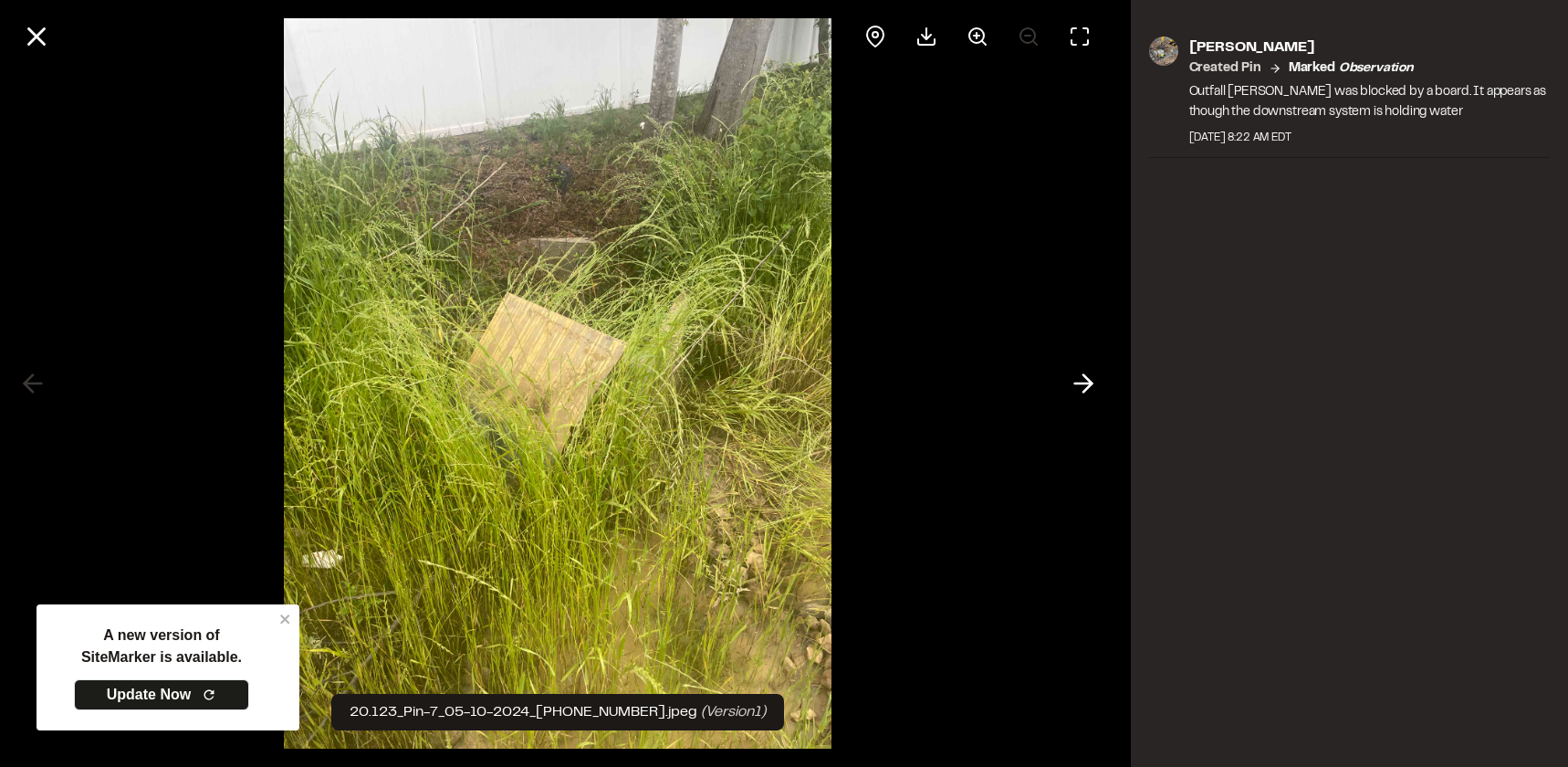
click at [1117, 386] on div "20.123_Pin-7_05-10-2024_[PHONE_NUMBER].jpeg (Version 1 ) [PERSON_NAME] Created …" at bounding box center [784, 384] width 1568 height 767
click at [1075, 379] on icon at bounding box center [1084, 383] width 30 height 31
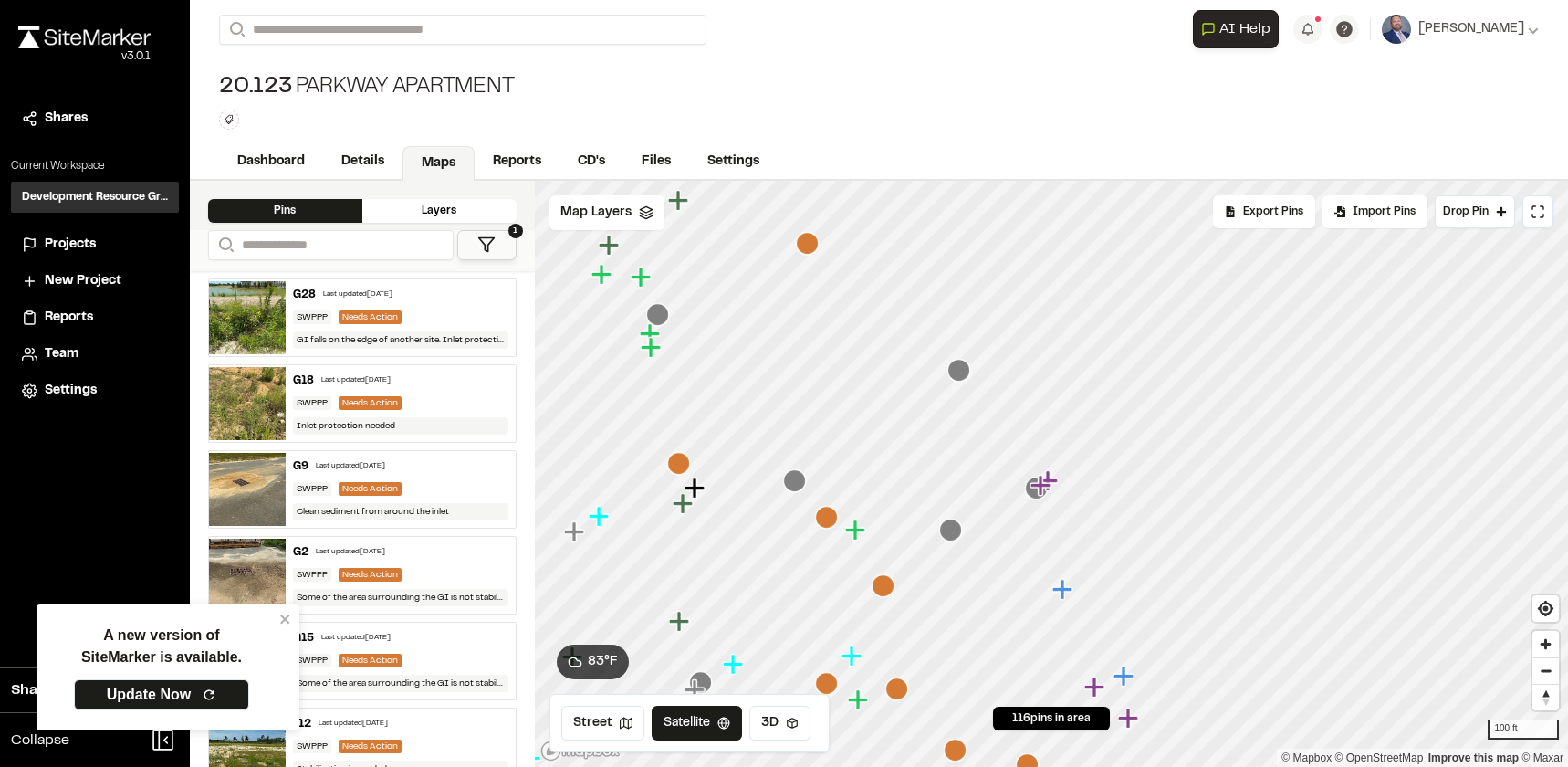
click at [1068, 601] on icon "Map marker" at bounding box center [1063, 590] width 24 height 24
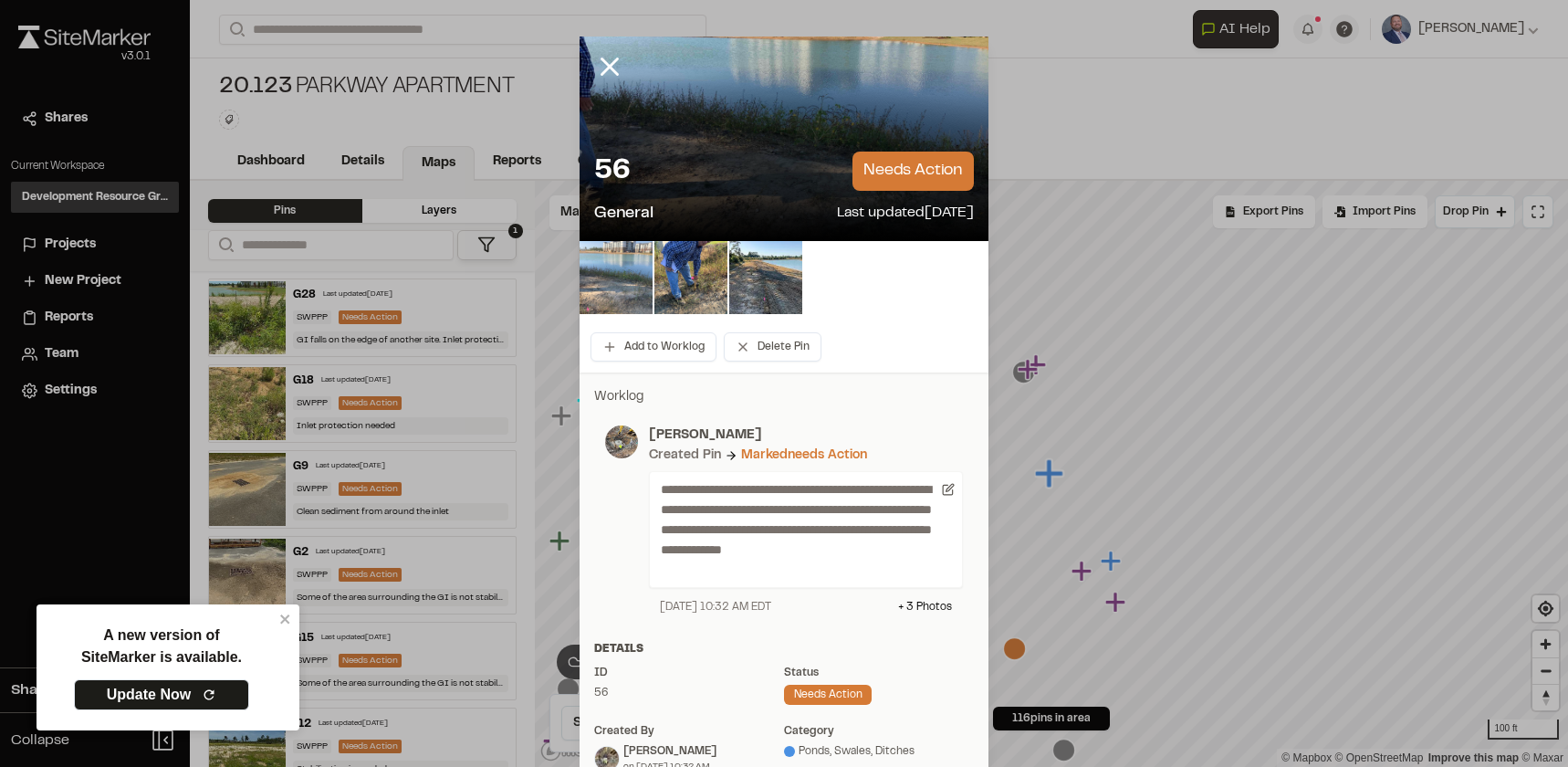
click at [596, 267] on img at bounding box center [617, 278] width 73 height 73
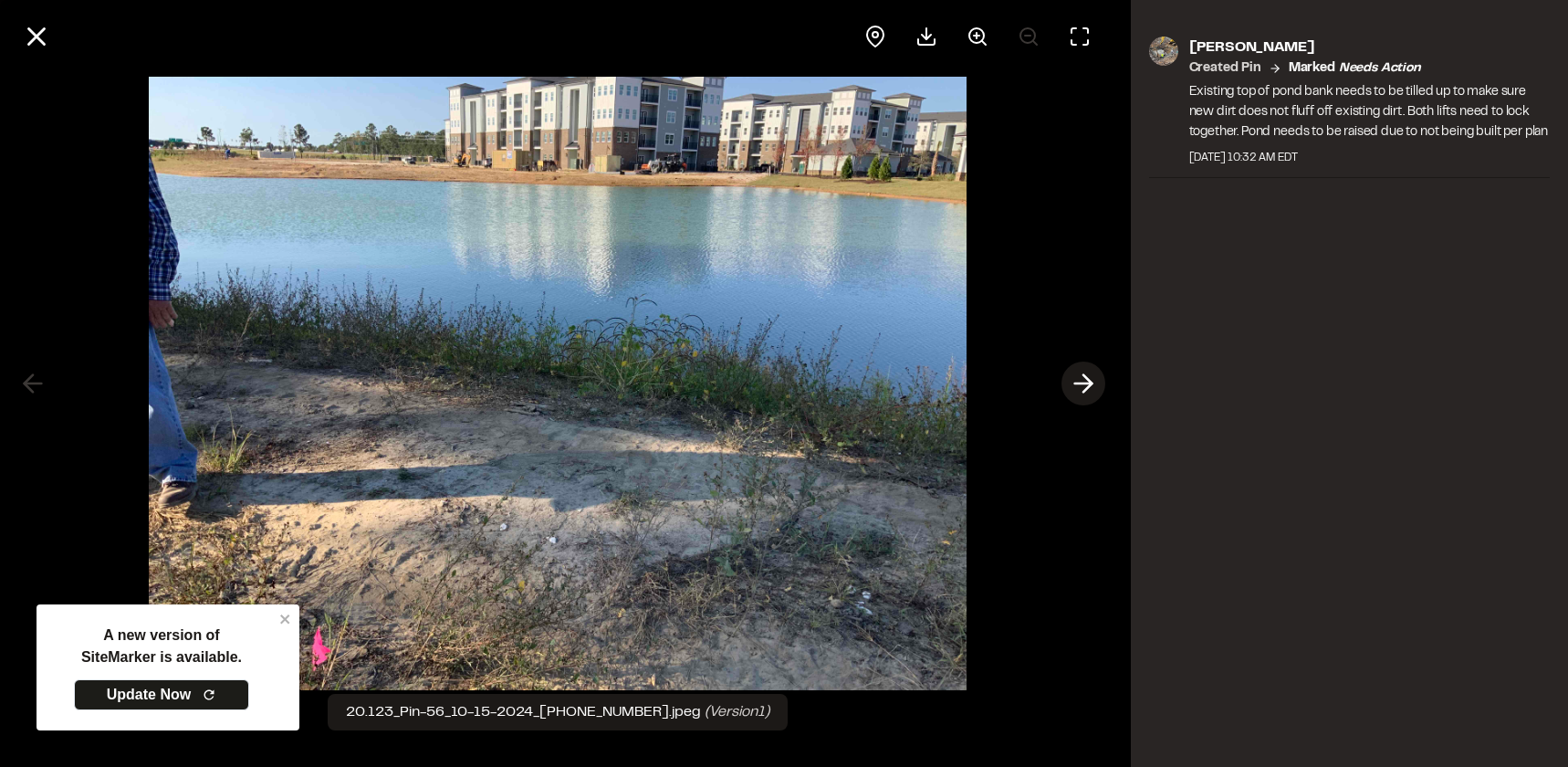
click at [1088, 385] on icon at bounding box center [1084, 383] width 30 height 31
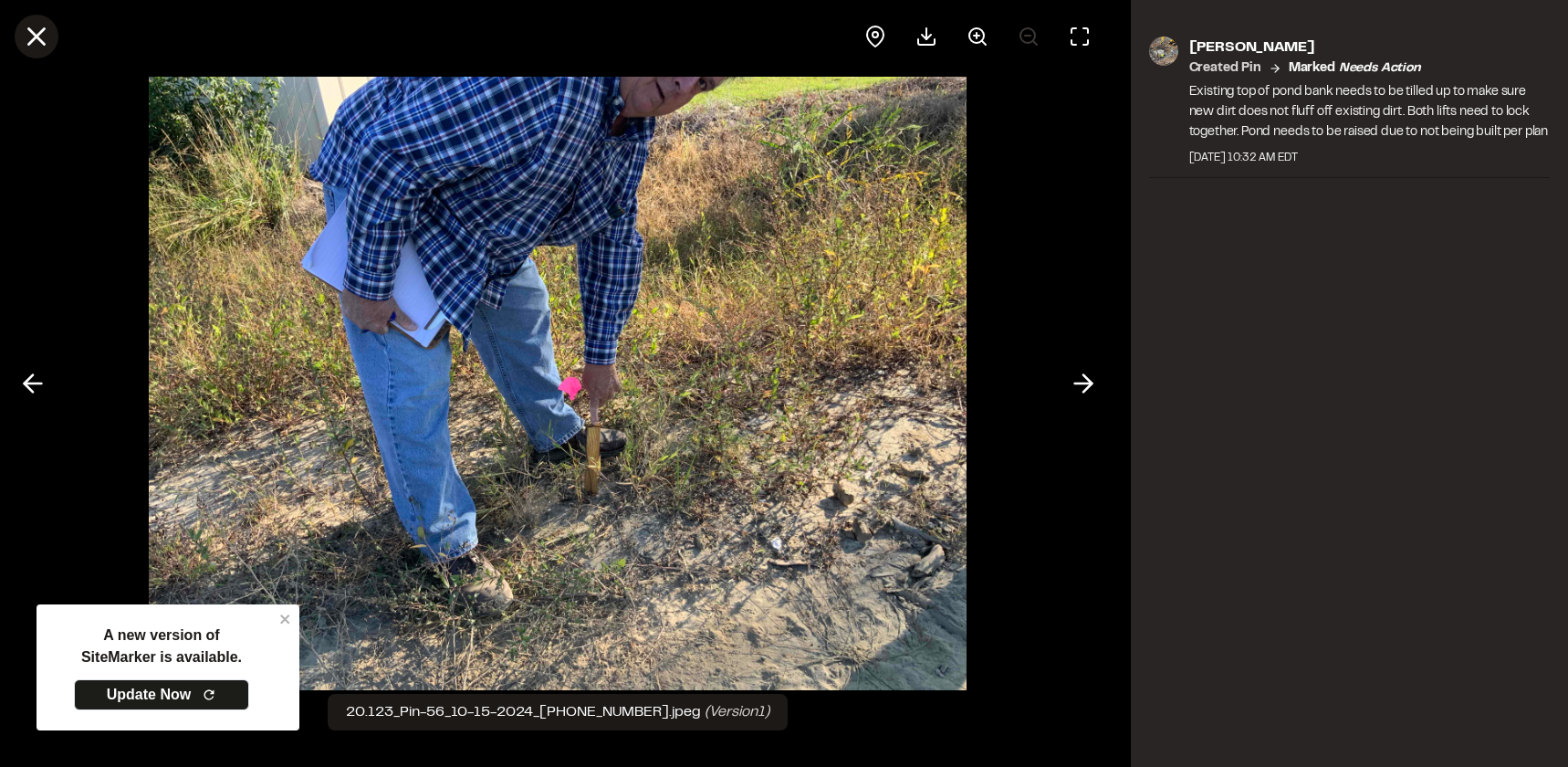
click at [25, 32] on icon at bounding box center [36, 36] width 31 height 31
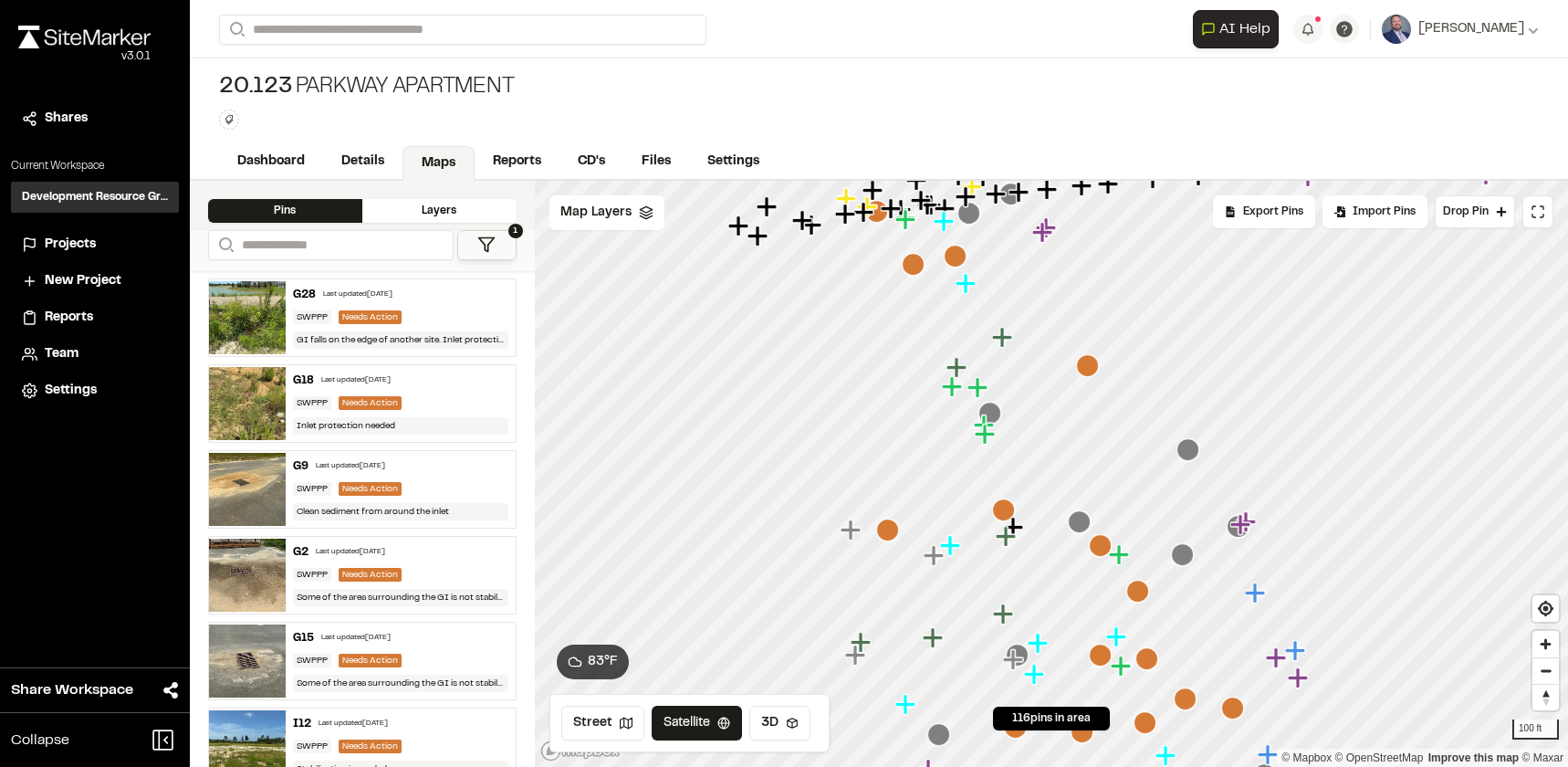
click at [467, 318] on div "SWPPP Needs Action" at bounding box center [401, 317] width 215 height 14
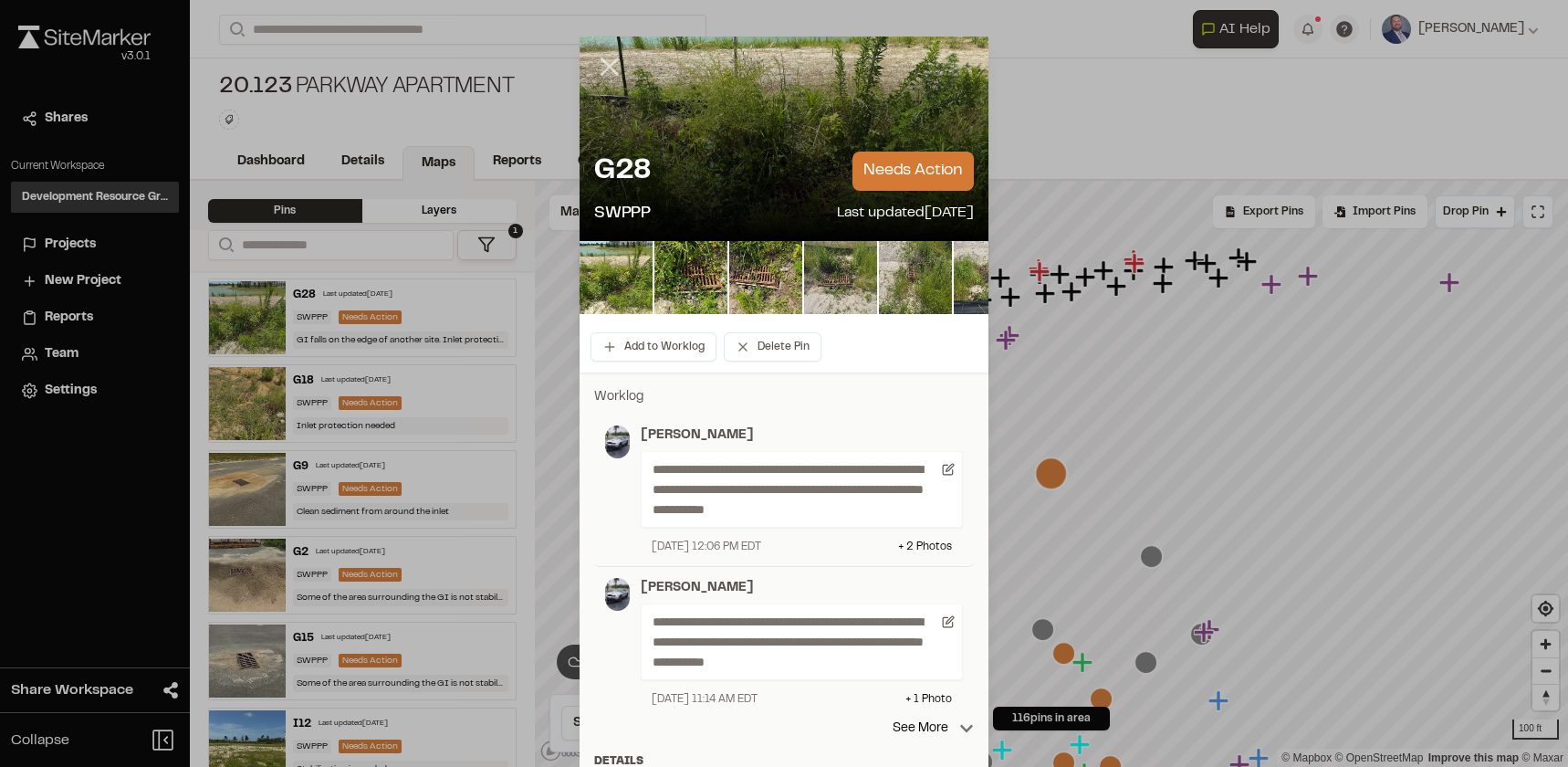
click at [600, 66] on icon at bounding box center [609, 66] width 31 height 31
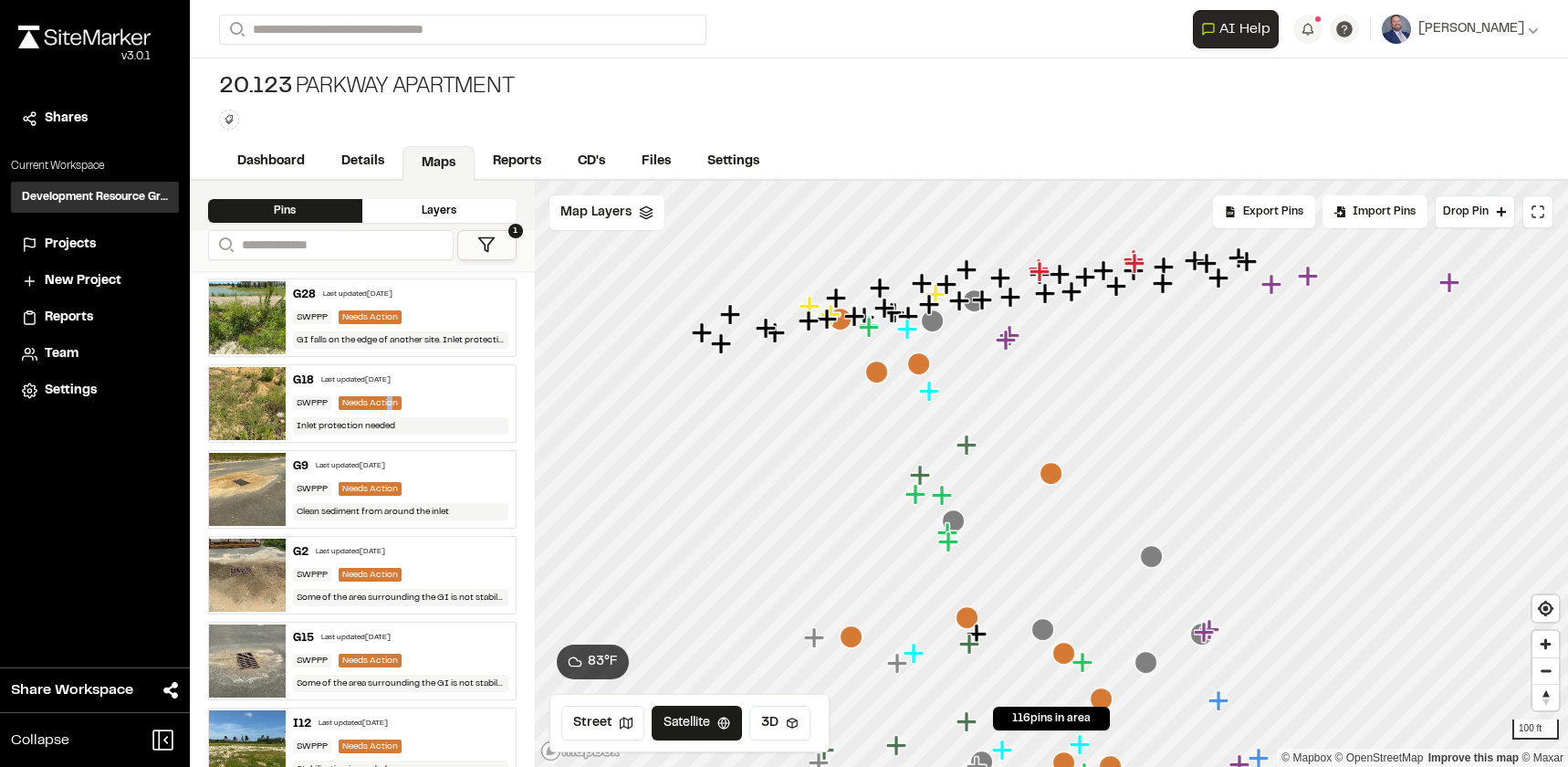
click at [389, 390] on div "G18 Last updated [DATE] SWPPP Needs Action Inlet protection needed" at bounding box center [400, 404] width 230 height 77
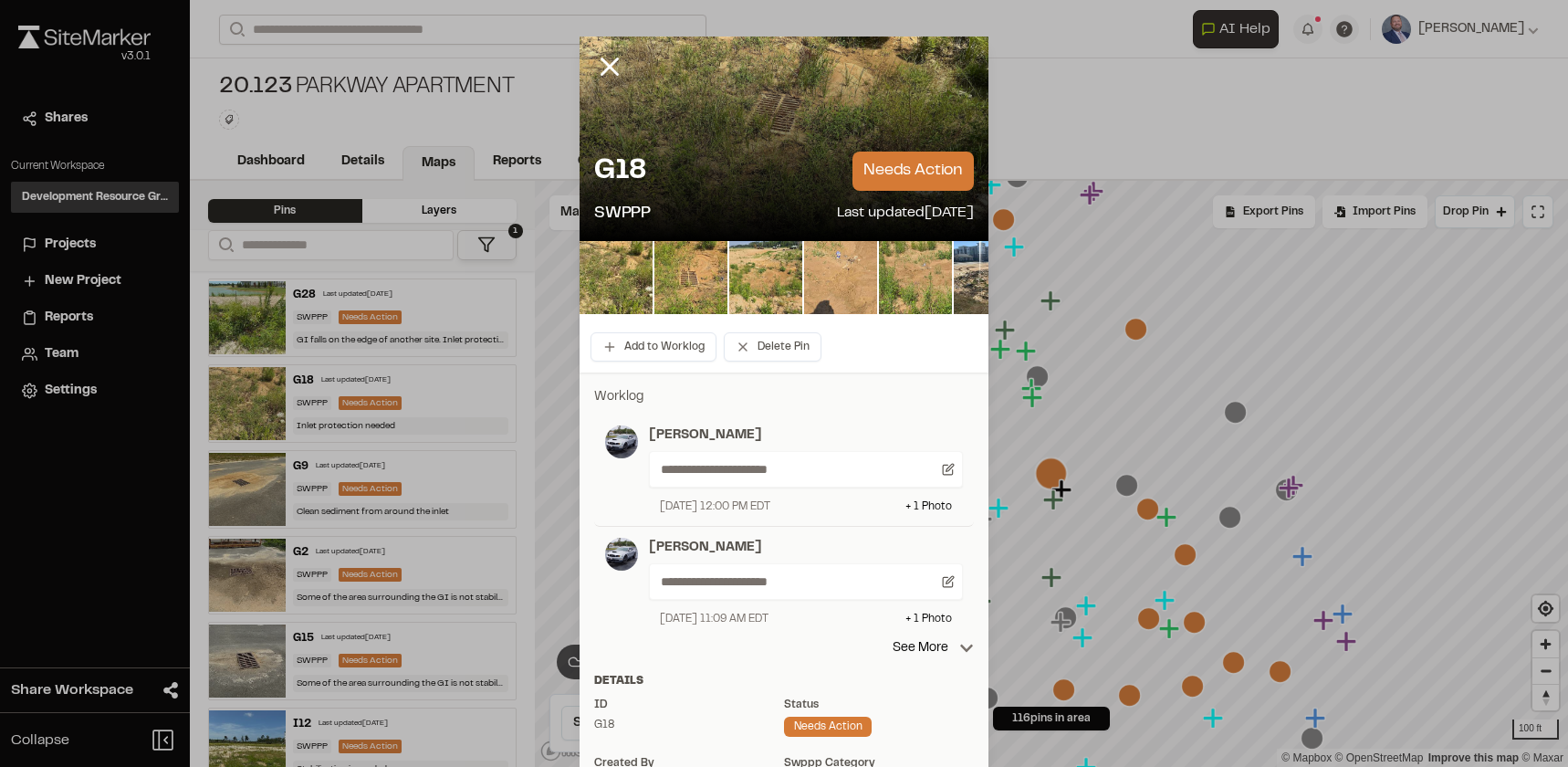
drag, startPoint x: 606, startPoint y: 67, endPoint x: 381, endPoint y: 16, distance: 230.7
click at [606, 66] on icon at bounding box center [609, 66] width 31 height 31
